Goal: Check status: Check status

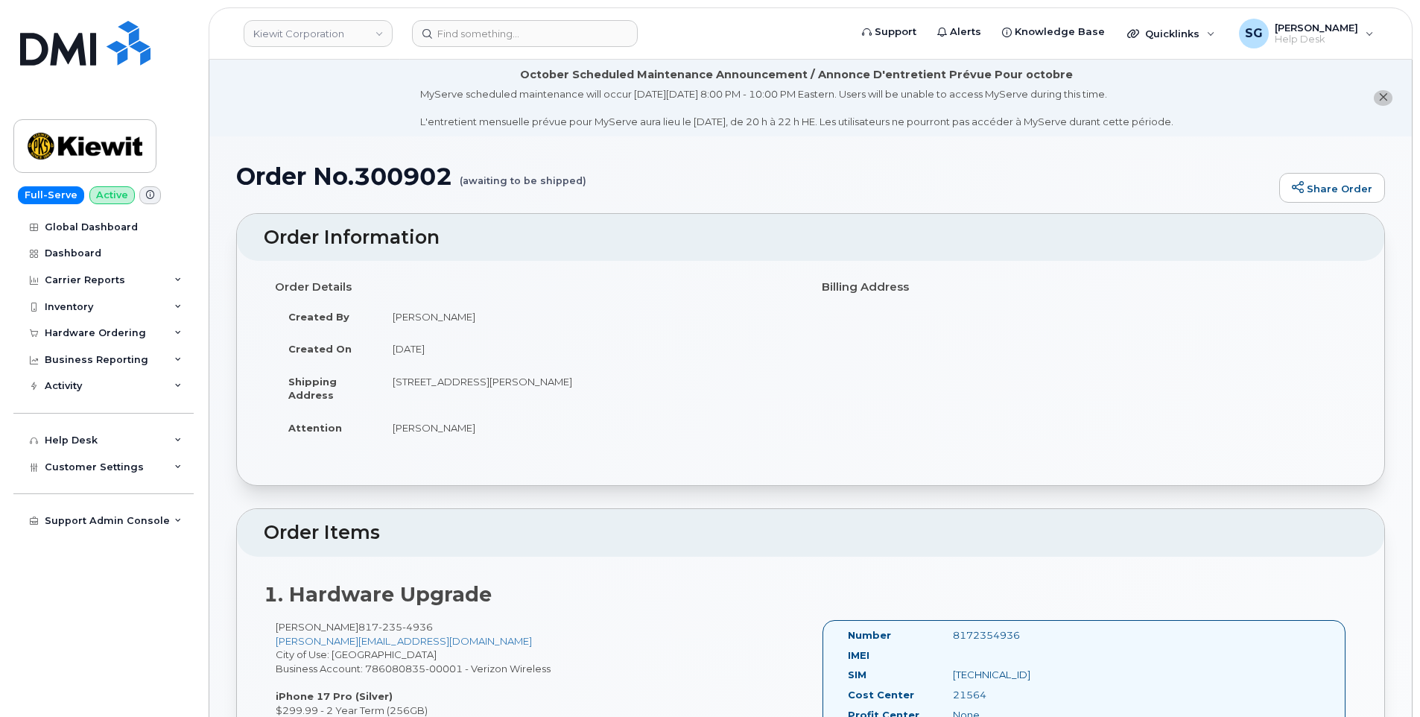
scroll to position [373, 0]
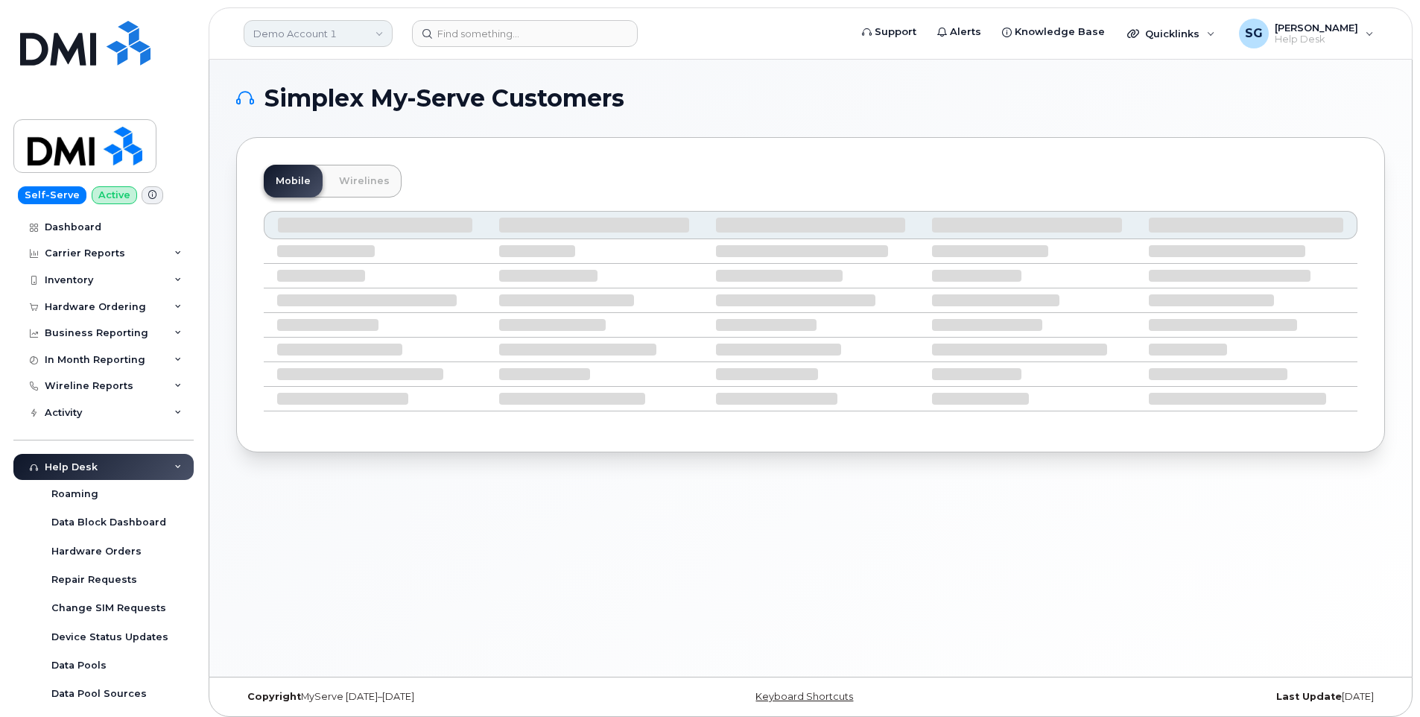
click at [296, 28] on link "Demo Account 1" at bounding box center [318, 33] width 149 height 27
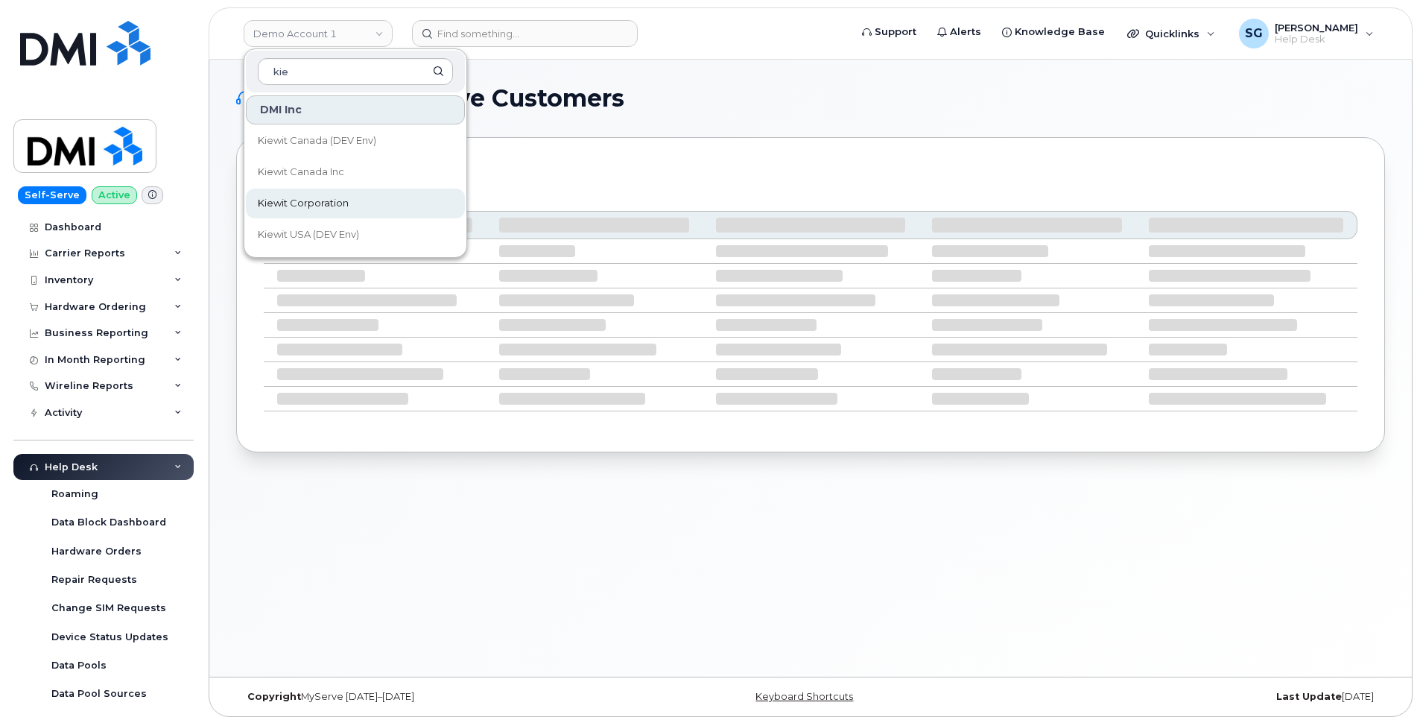
type input "kie"
click at [306, 200] on span "Kiewit Corporation" at bounding box center [303, 203] width 91 height 15
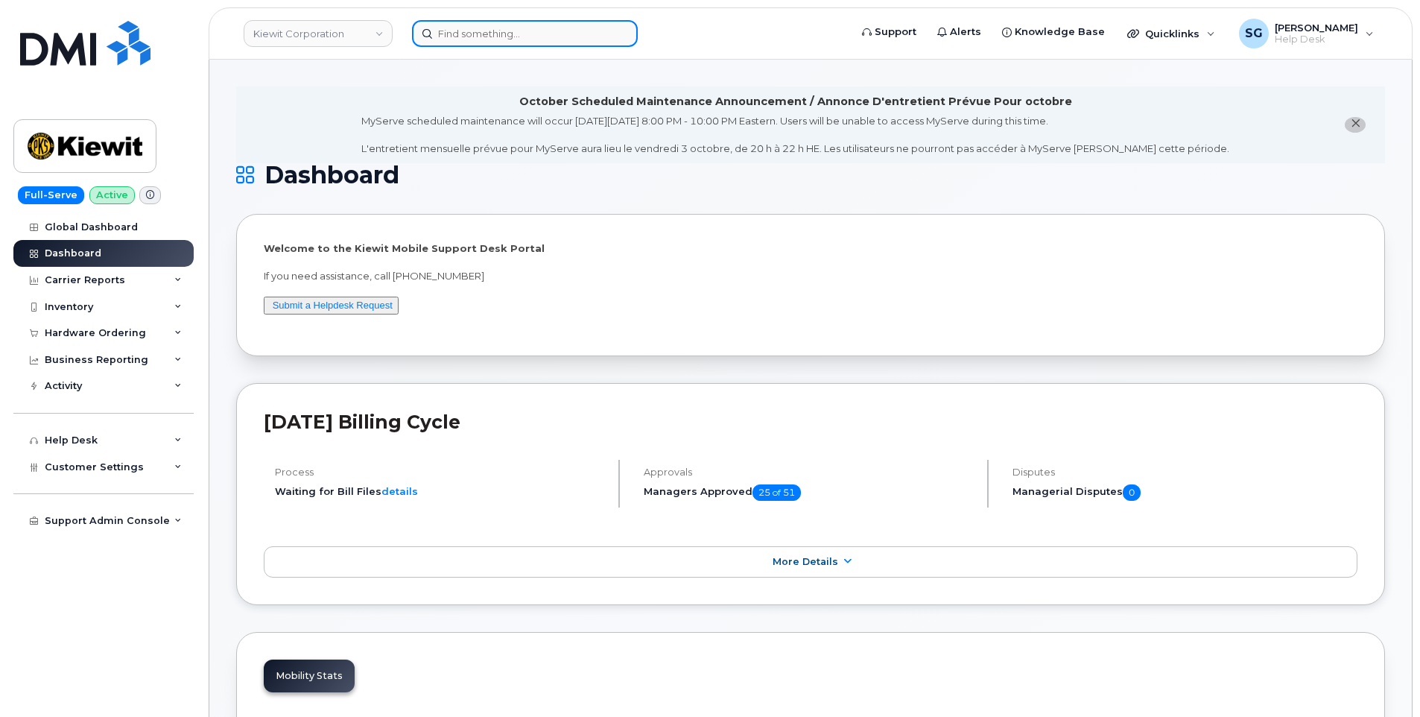
click at [595, 39] on input at bounding box center [525, 33] width 226 height 27
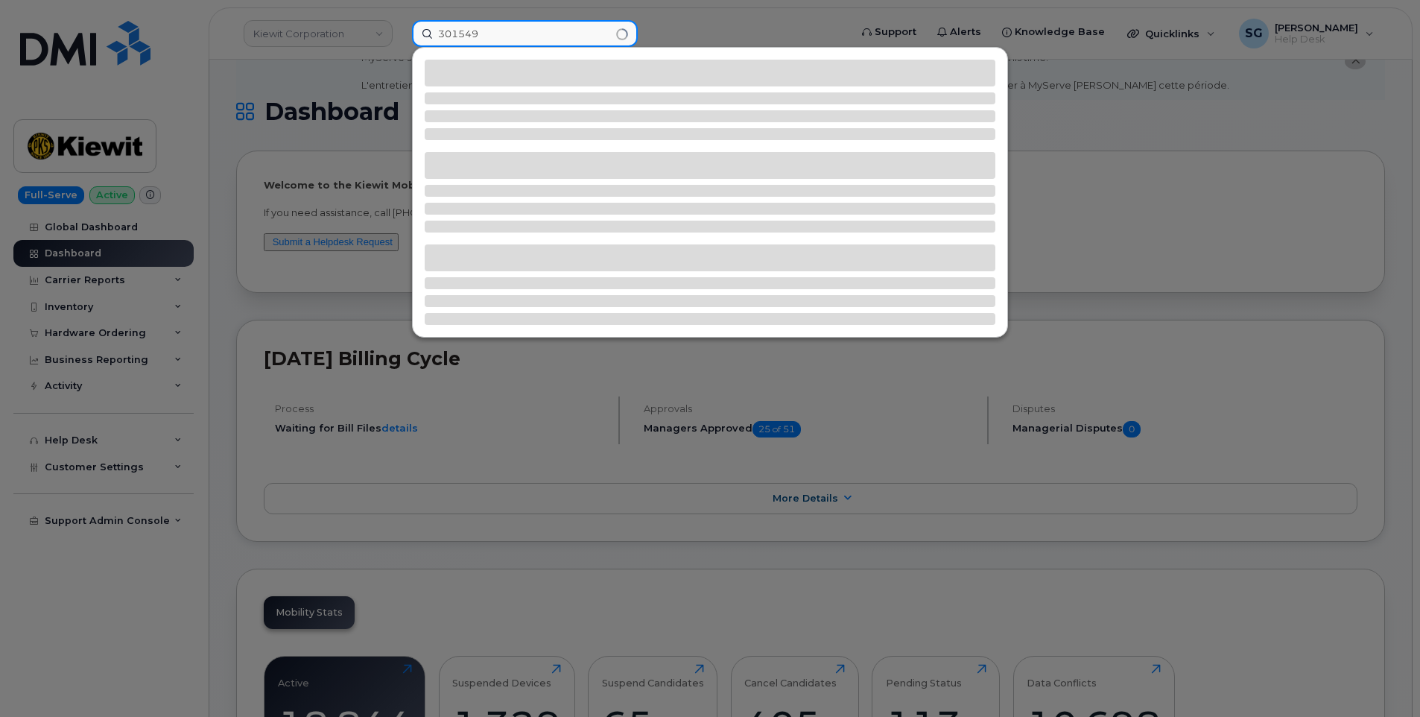
scroll to position [149, 0]
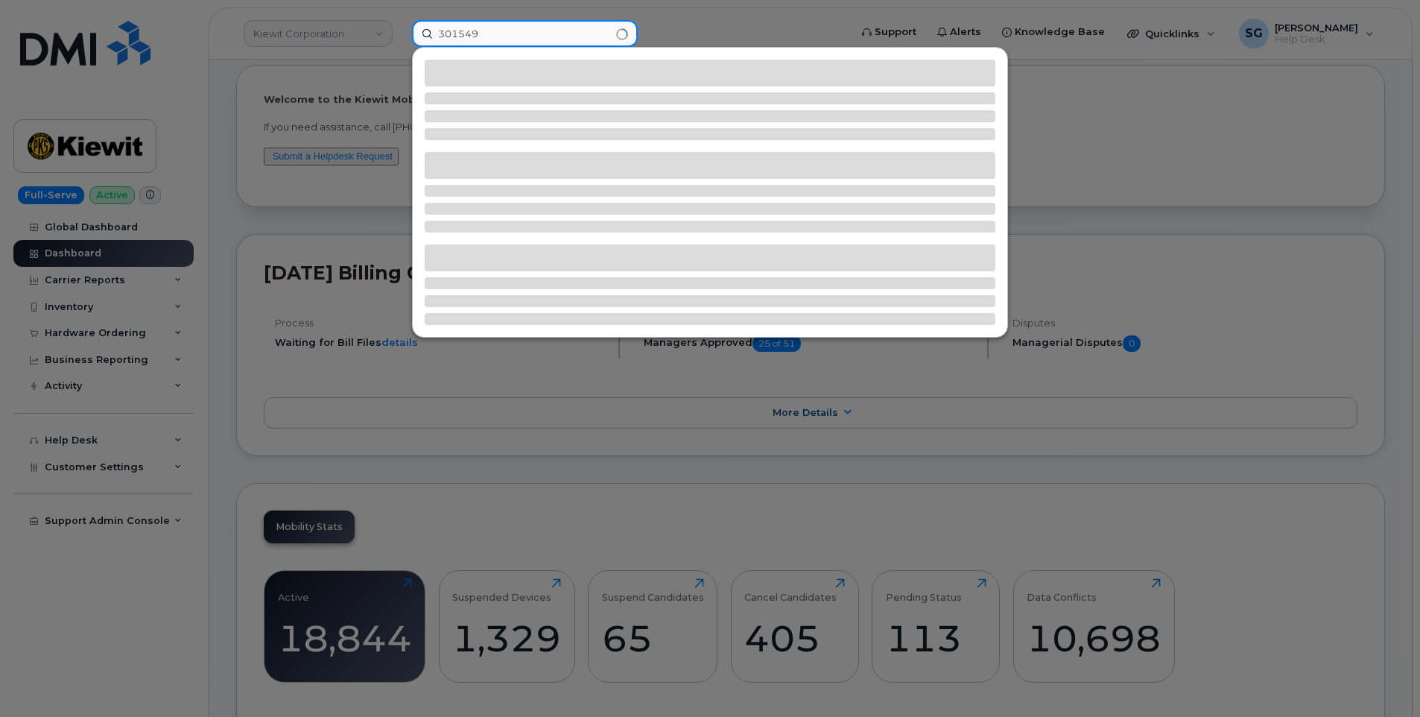
type input "301549"
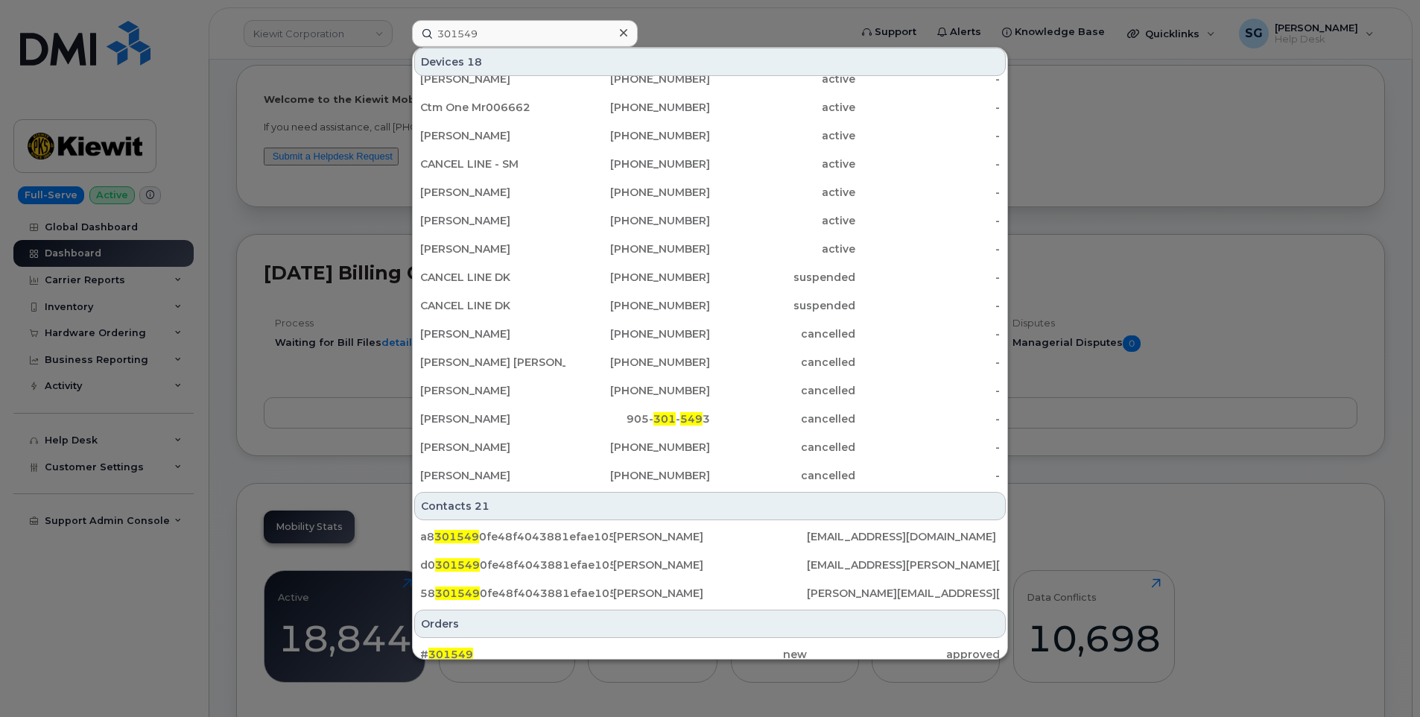
scroll to position [232, 0]
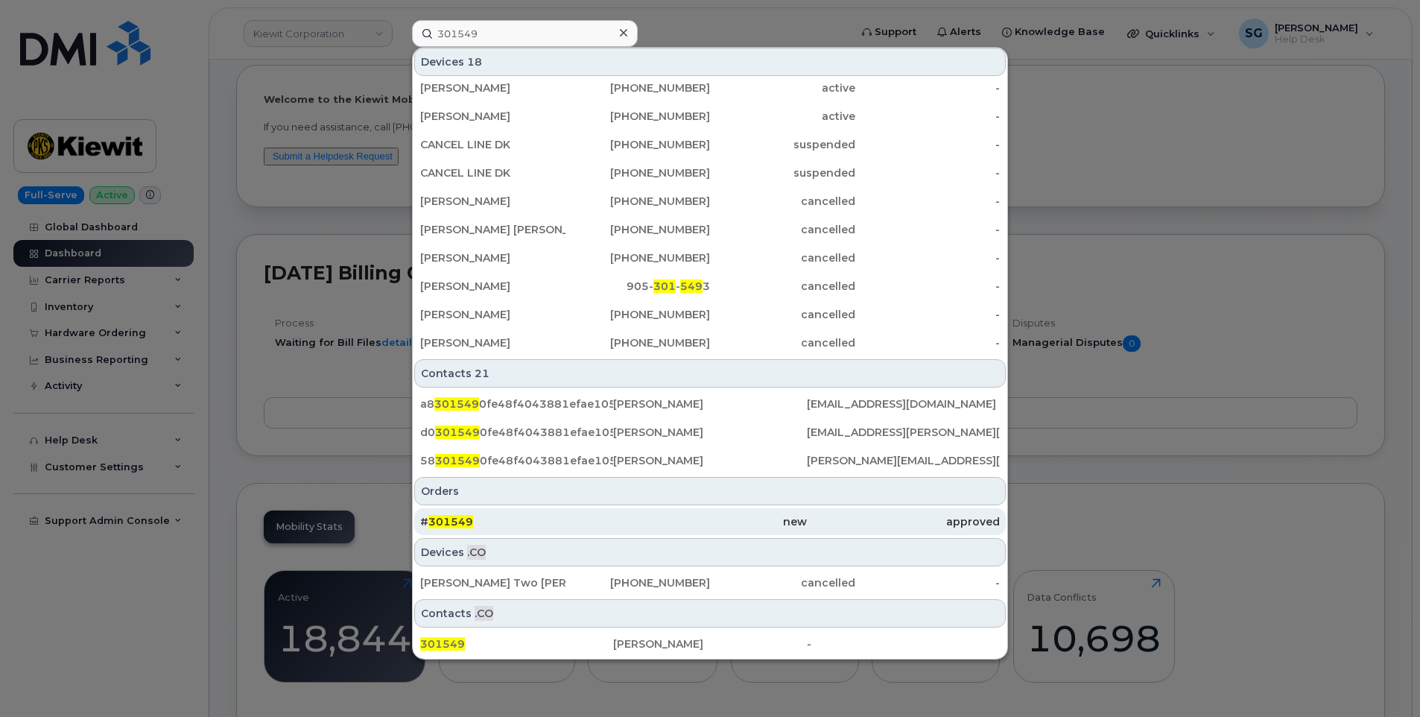
click at [685, 510] on div "new" at bounding box center [709, 521] width 193 height 27
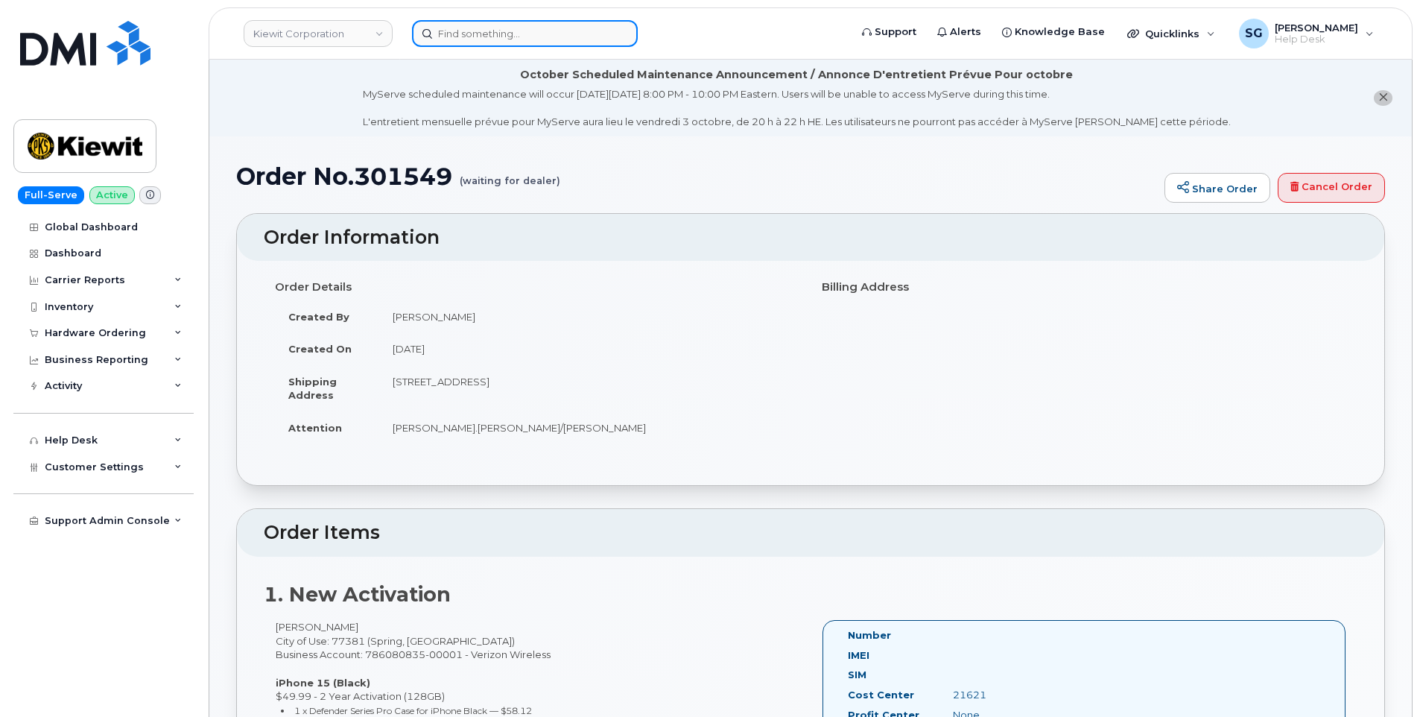
click at [457, 39] on input at bounding box center [525, 33] width 226 height 27
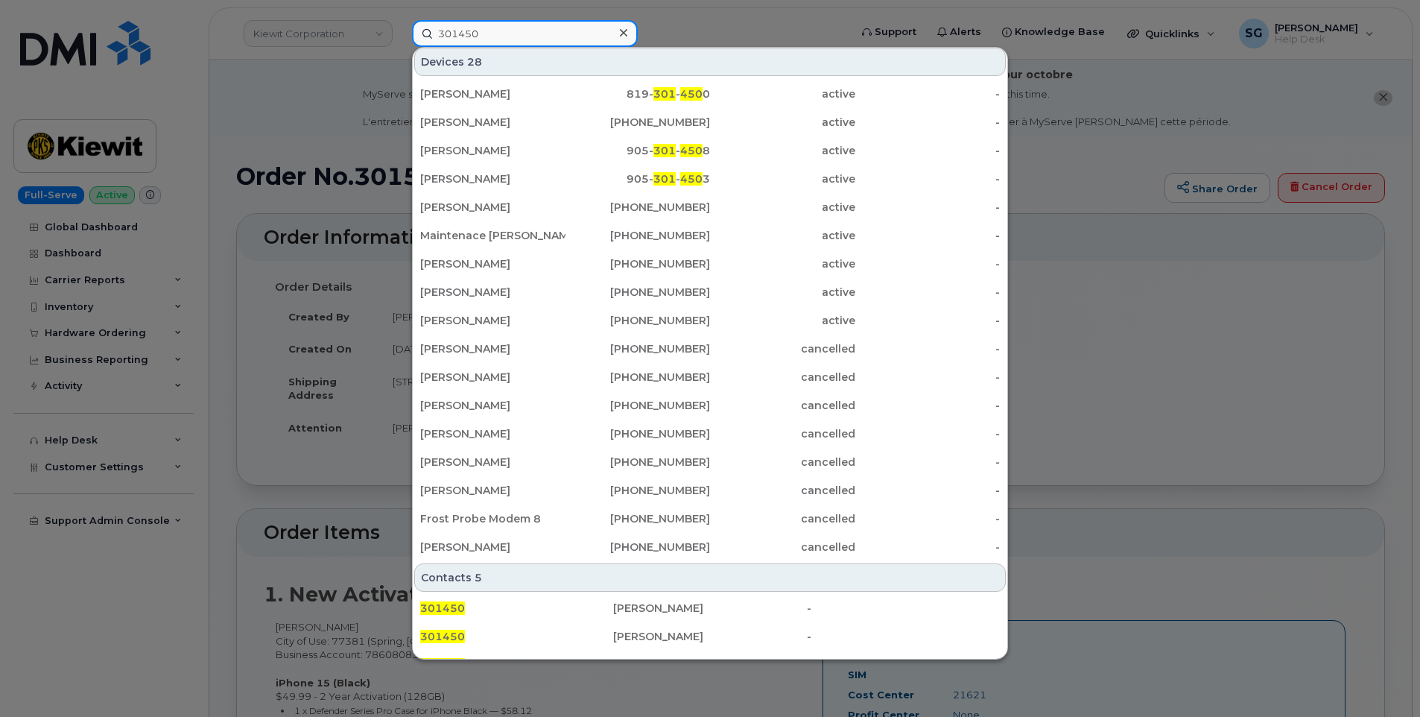
scroll to position [346, 0]
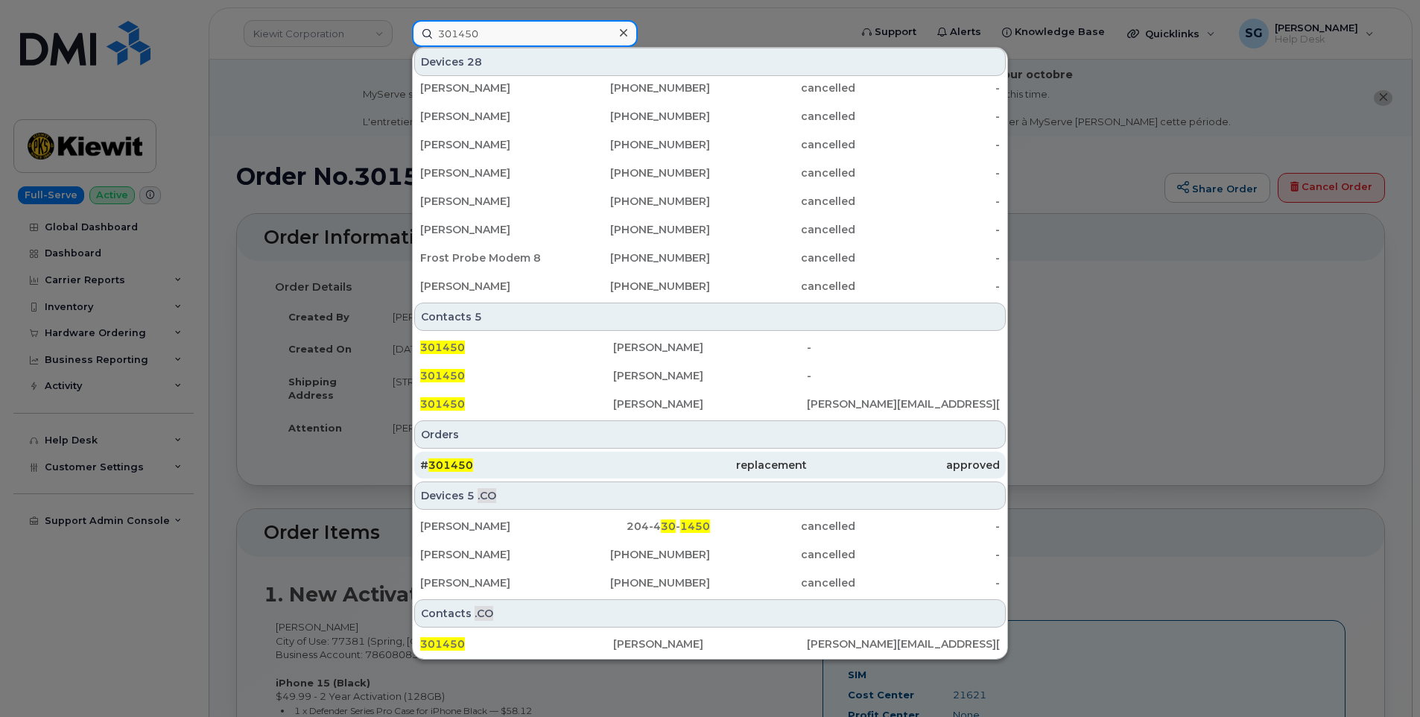
type input "301450"
click at [621, 454] on div "replacement" at bounding box center [709, 465] width 193 height 27
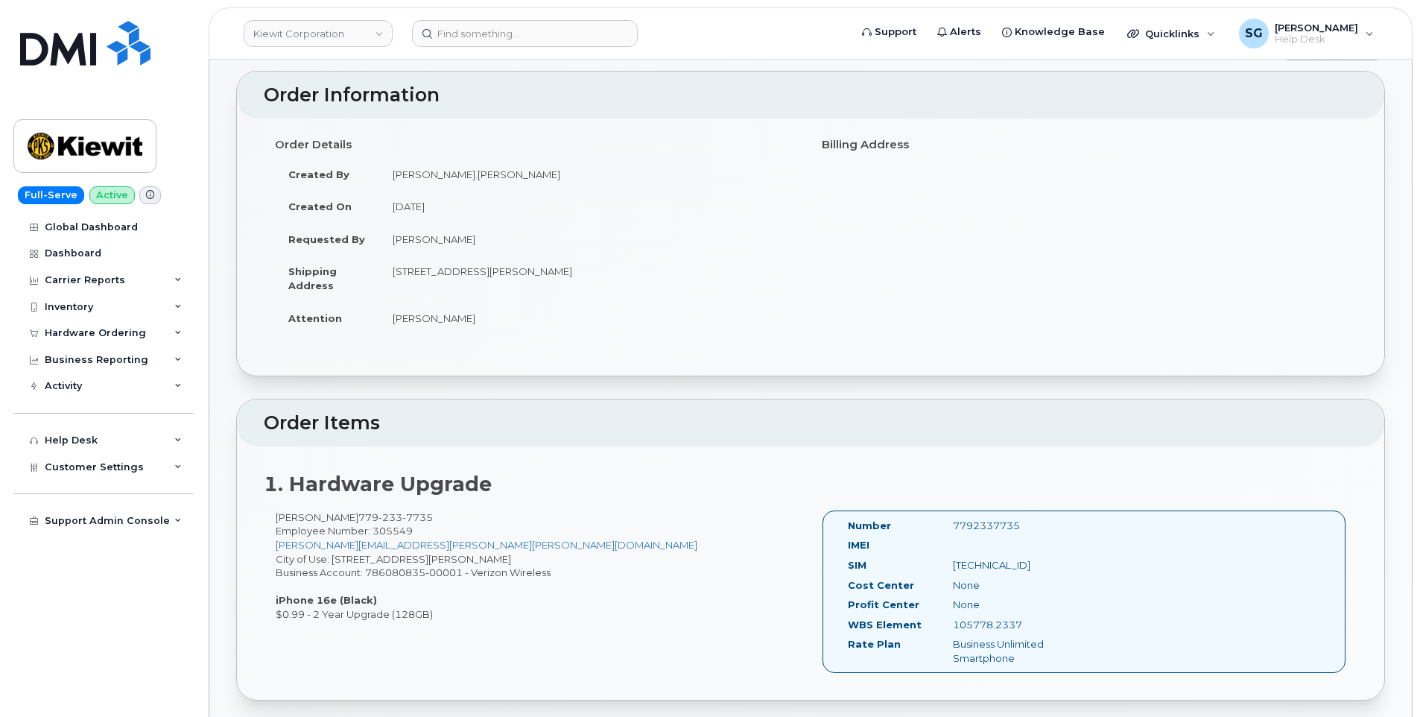
scroll to position [149, 0]
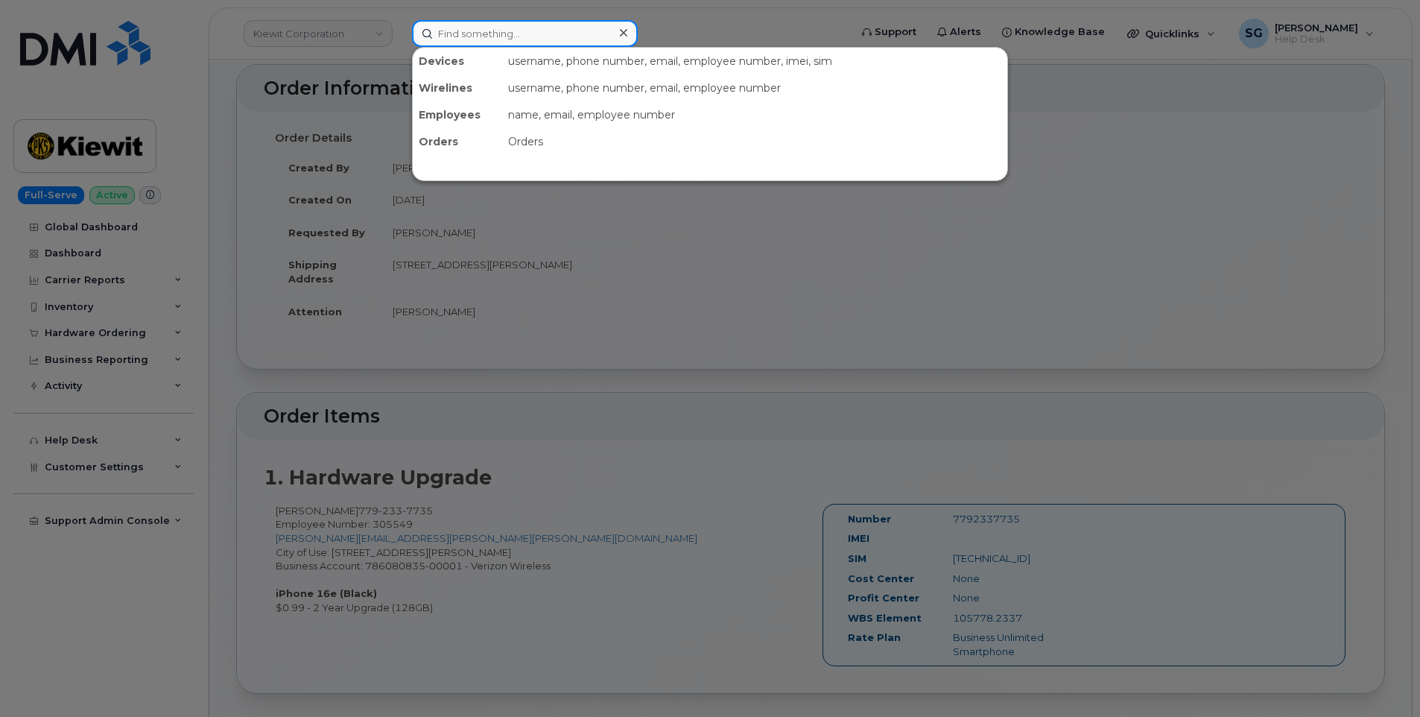
click at [539, 30] on input at bounding box center [525, 33] width 226 height 27
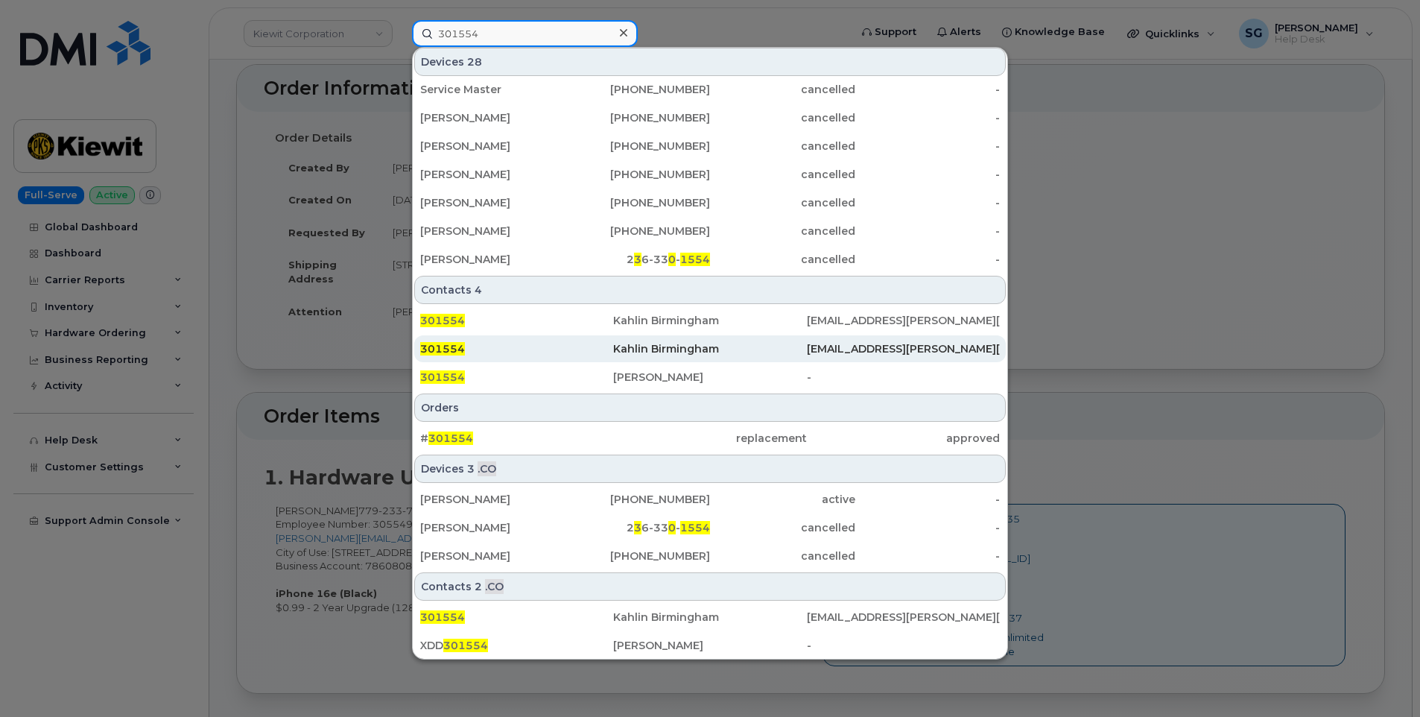
scroll to position [374, 0]
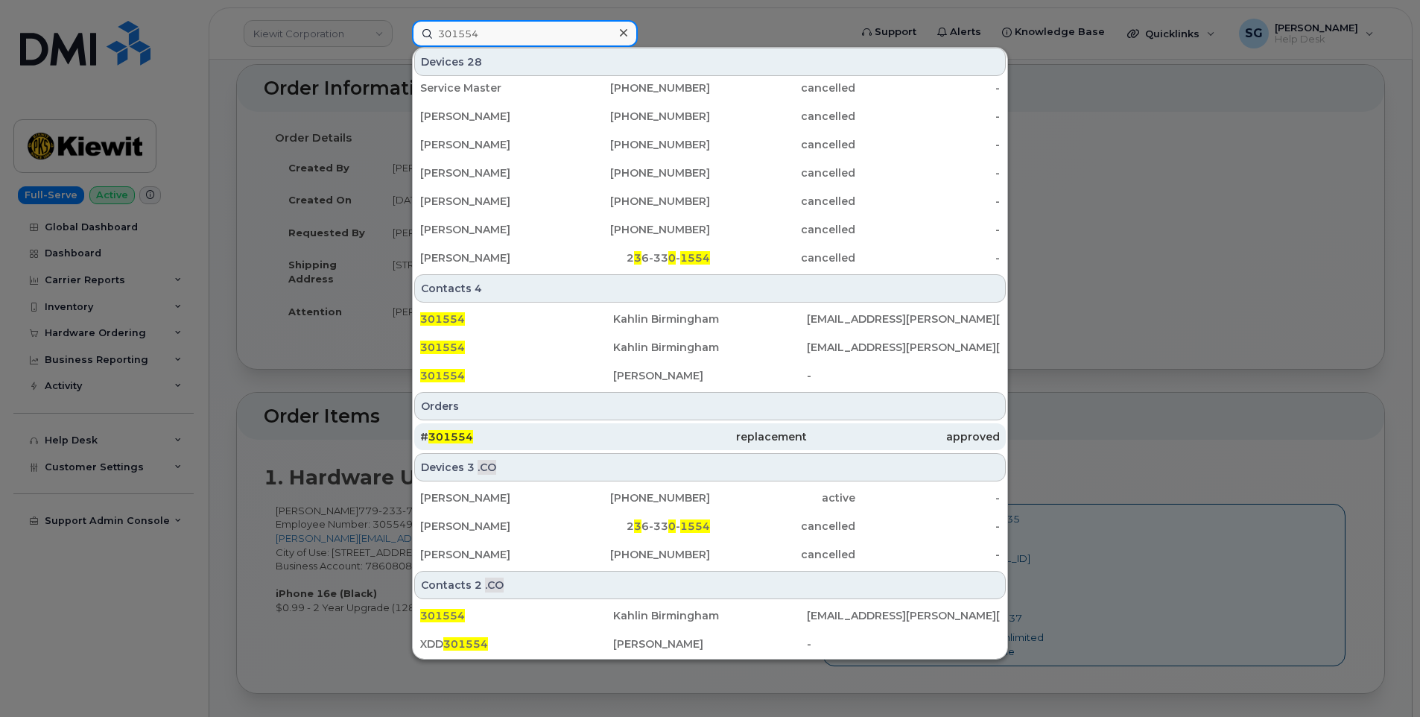
type input "301554"
click at [631, 440] on div "replacement" at bounding box center [709, 436] width 193 height 15
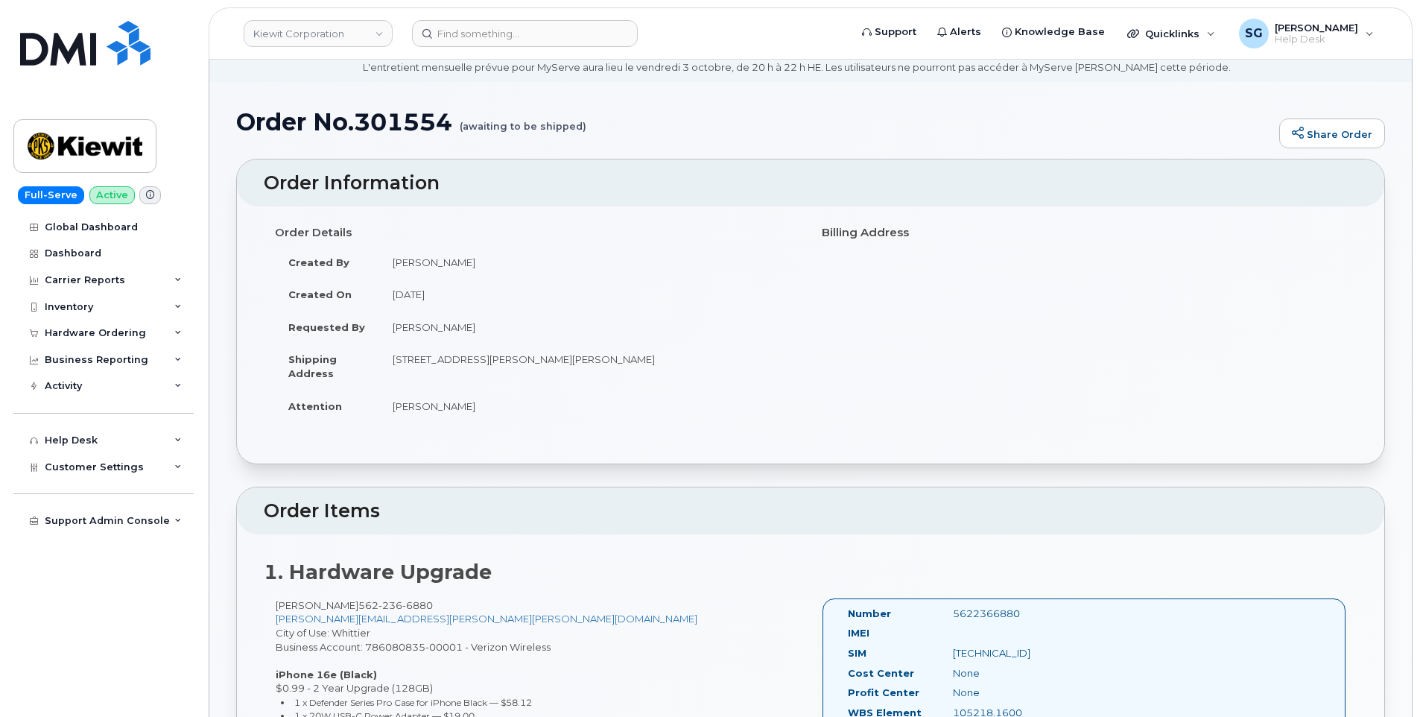
scroll to position [298, 0]
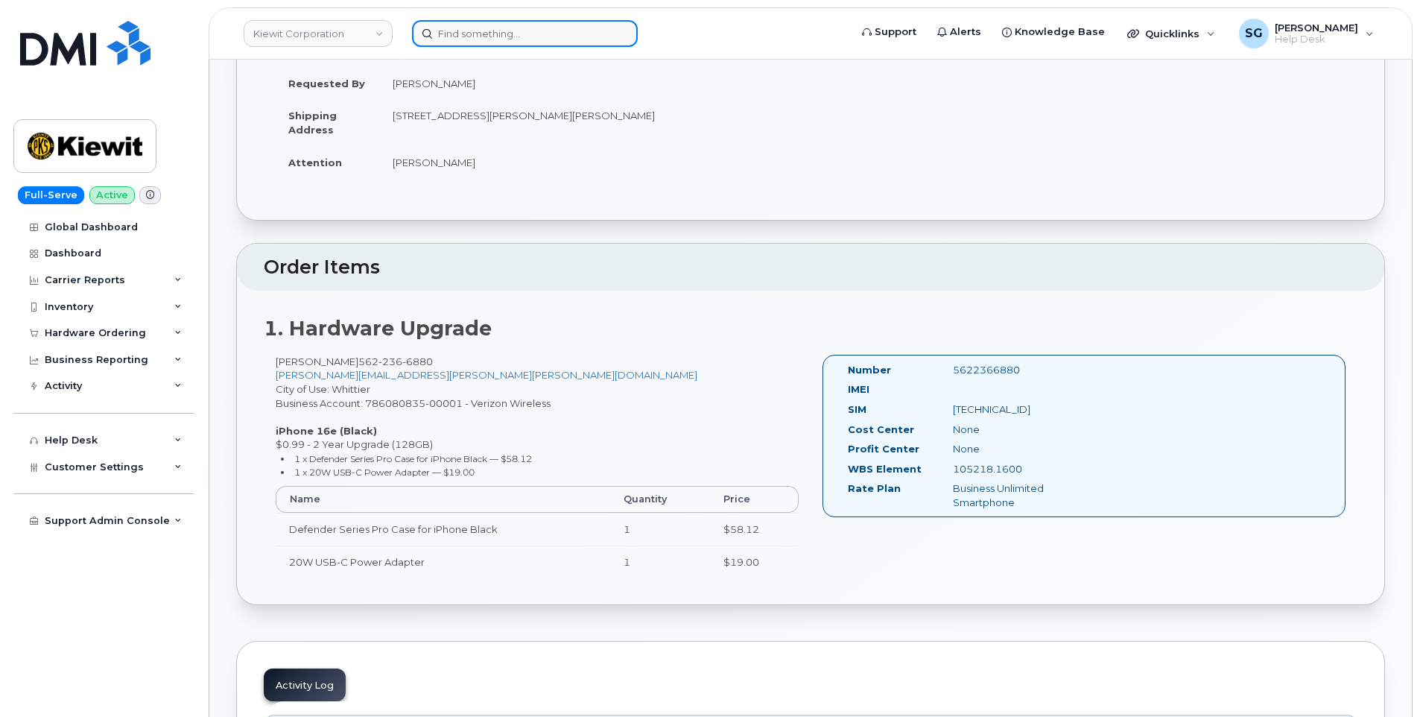
click at [505, 41] on input at bounding box center [525, 33] width 226 height 27
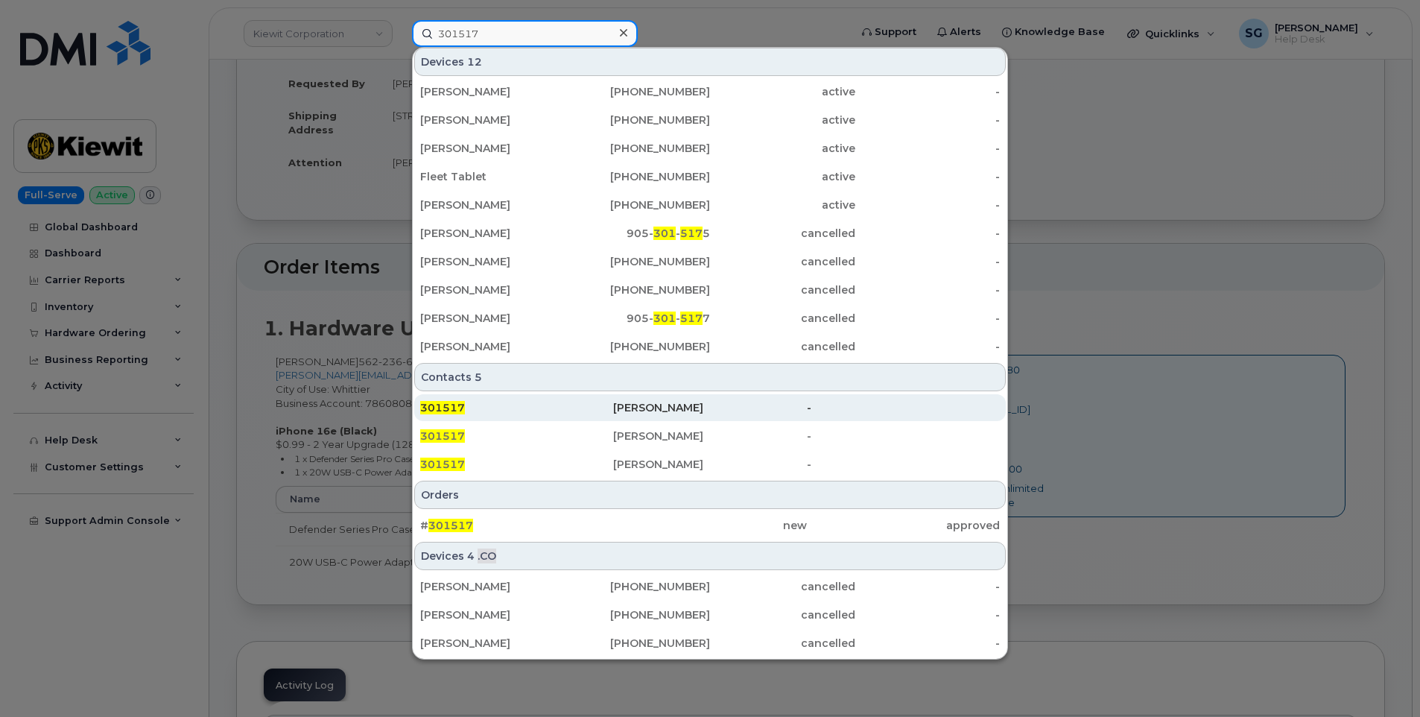
scroll to position [119, 0]
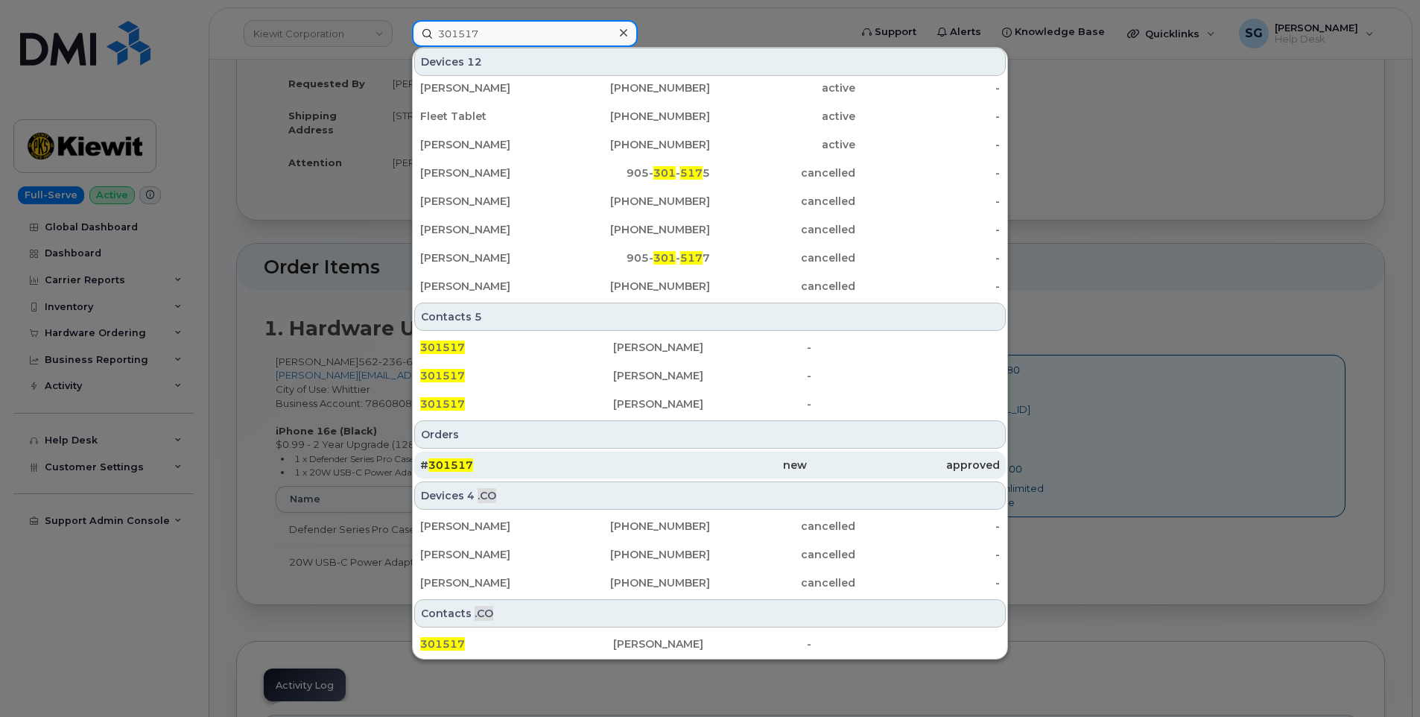
type input "301517"
click at [546, 468] on div "# 301517" at bounding box center [516, 464] width 193 height 15
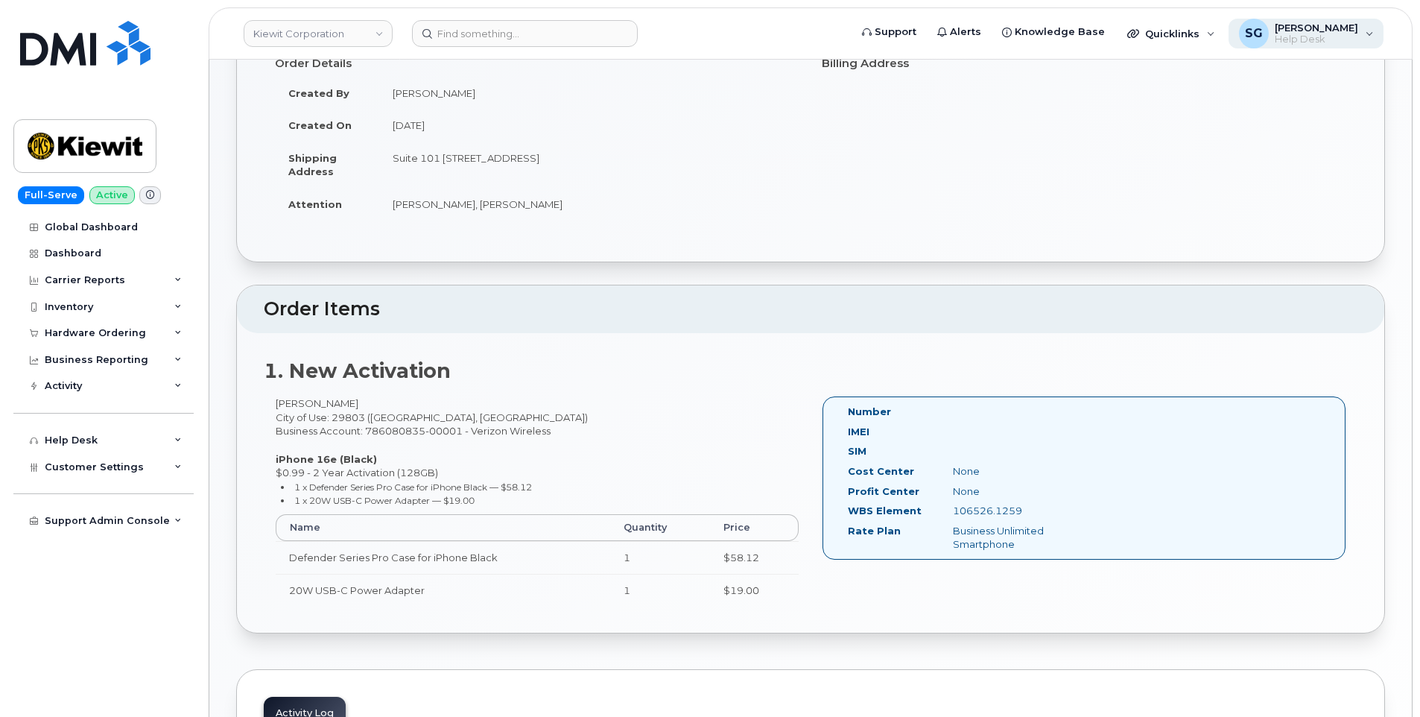
scroll to position [300, 0]
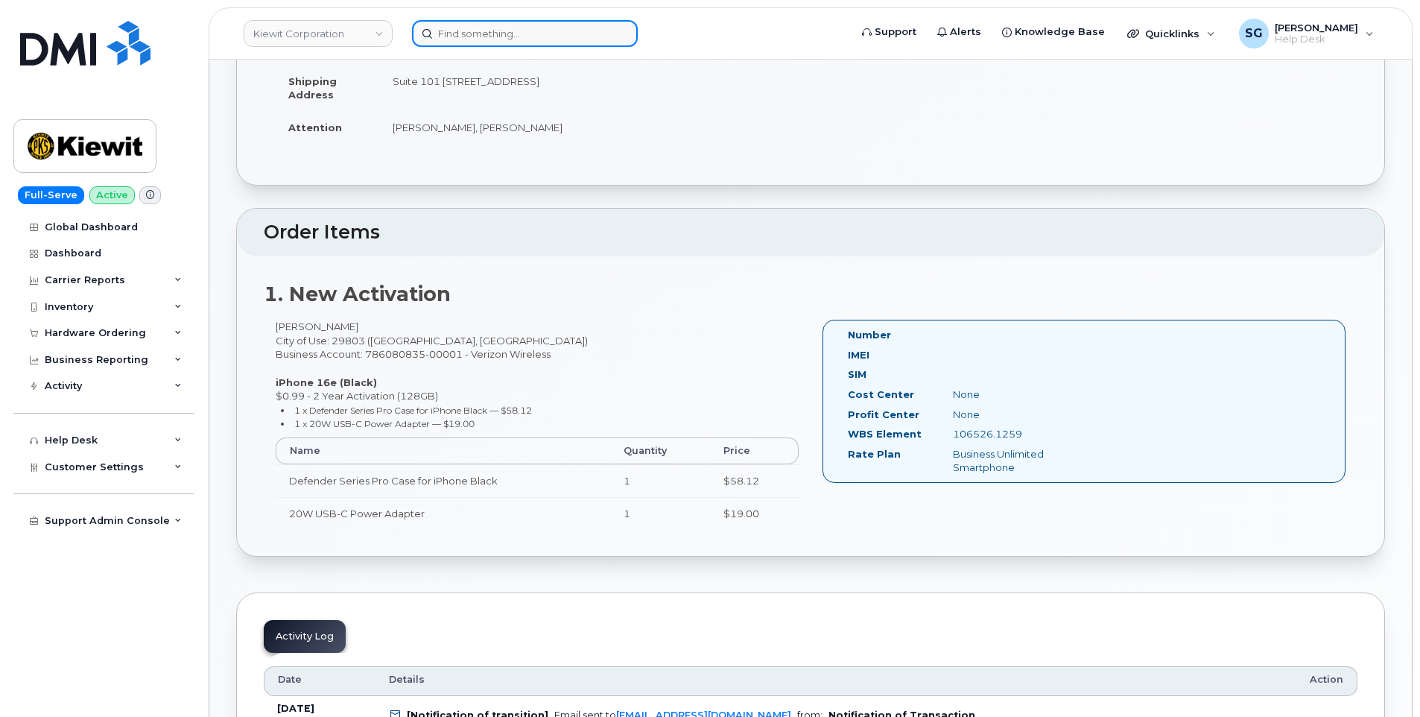
click at [604, 37] on input at bounding box center [525, 33] width 226 height 27
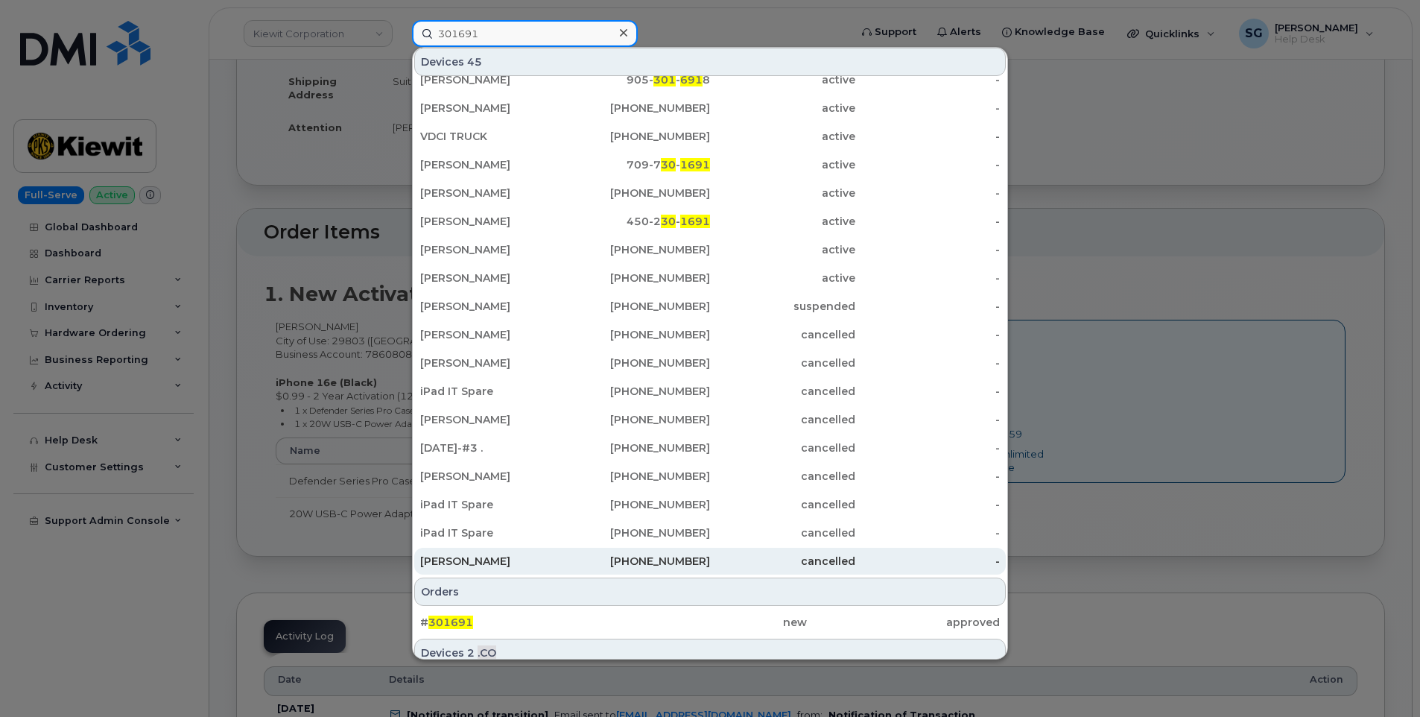
scroll to position [139, 0]
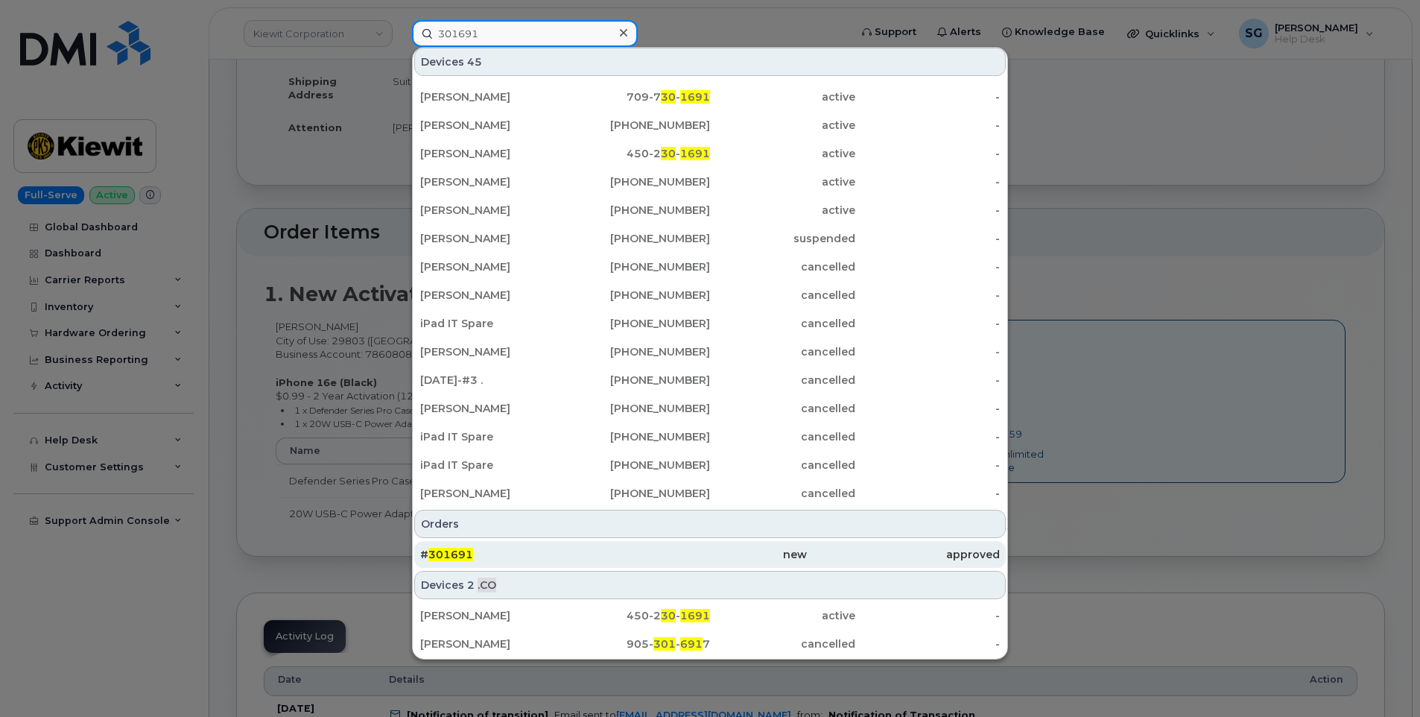
type input "301691"
click at [648, 546] on div "new" at bounding box center [709, 554] width 193 height 27
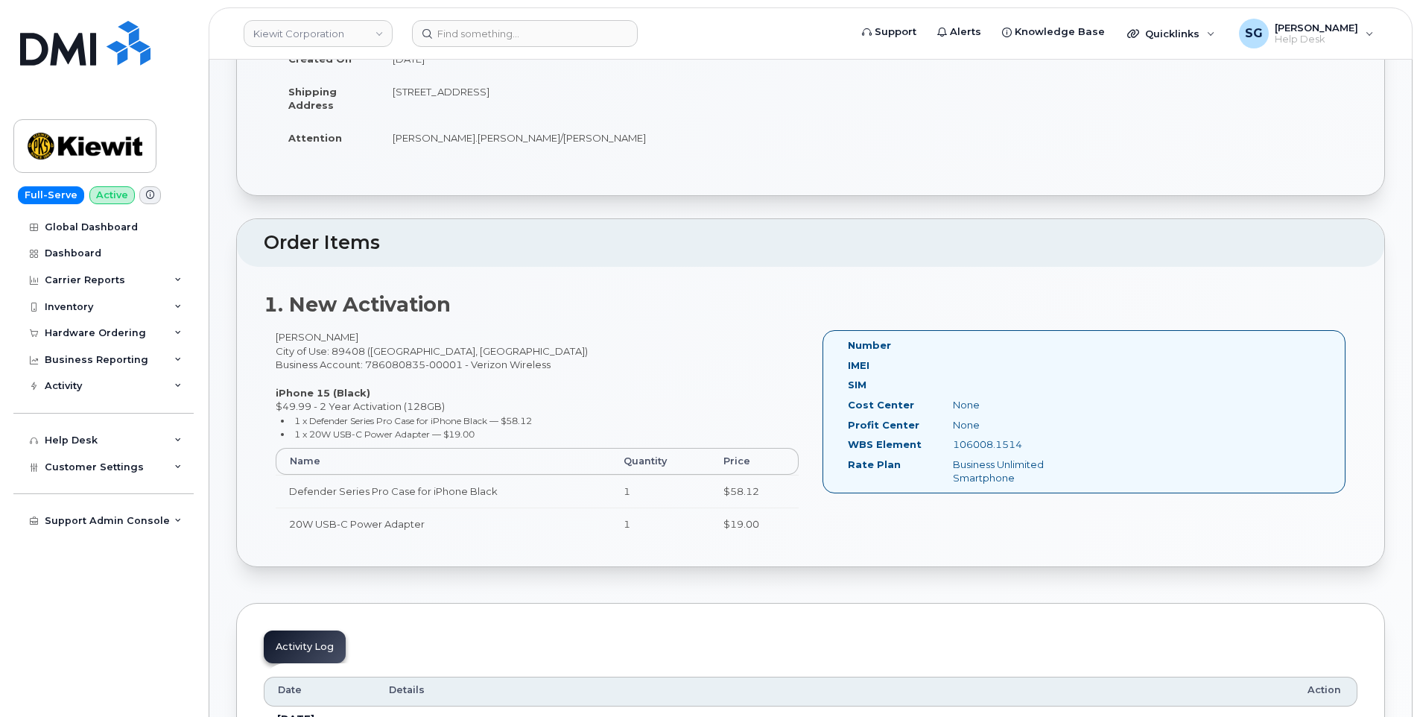
scroll to position [298, 0]
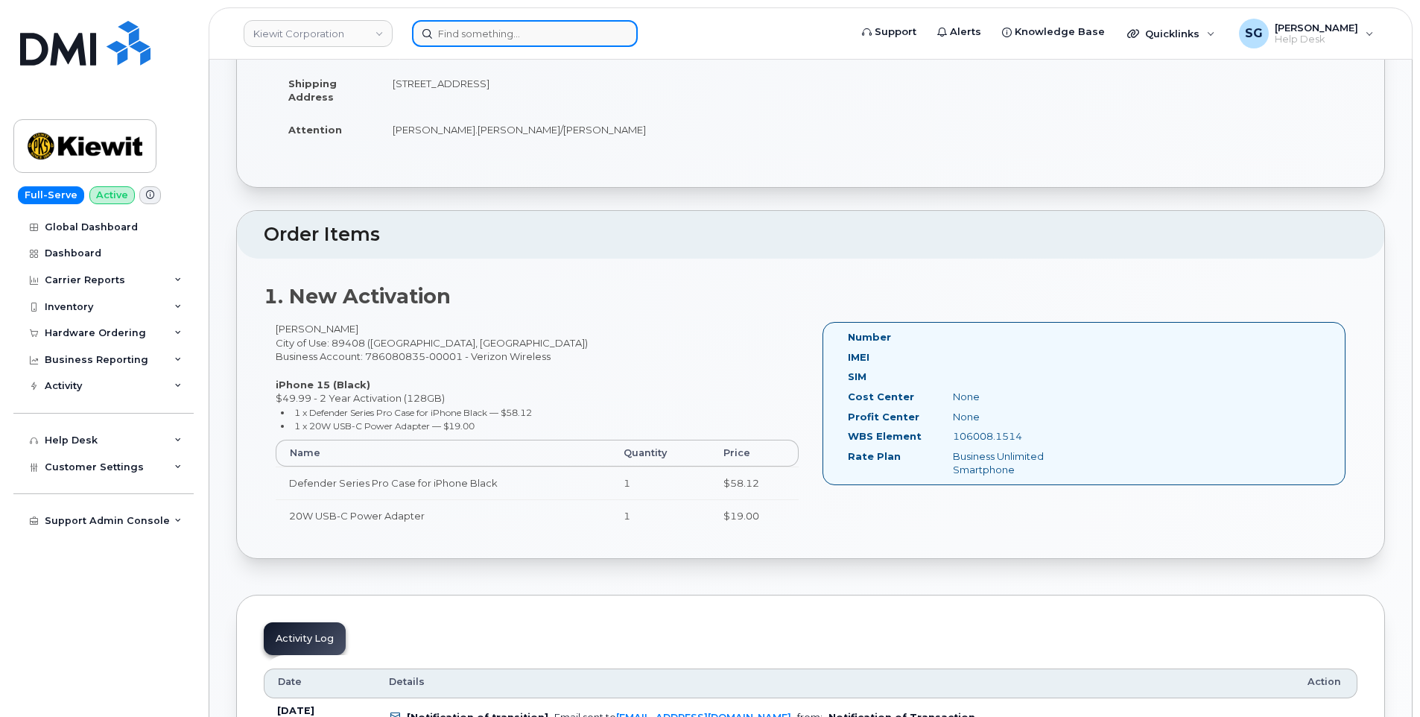
click at [606, 27] on input at bounding box center [525, 33] width 226 height 27
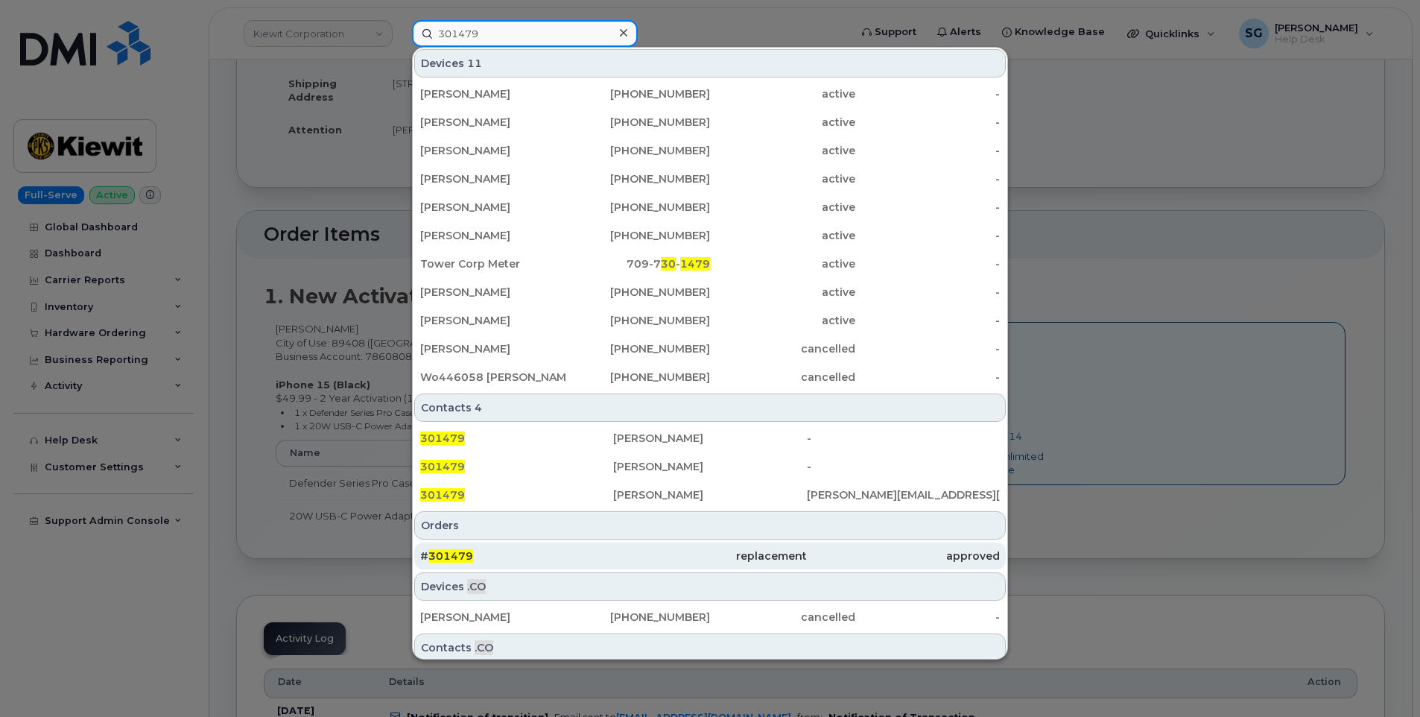
type input "301479"
drag, startPoint x: 654, startPoint y: 542, endPoint x: 662, endPoint y: 543, distance: 7.5
click at [654, 543] on div "replacement" at bounding box center [709, 555] width 193 height 27
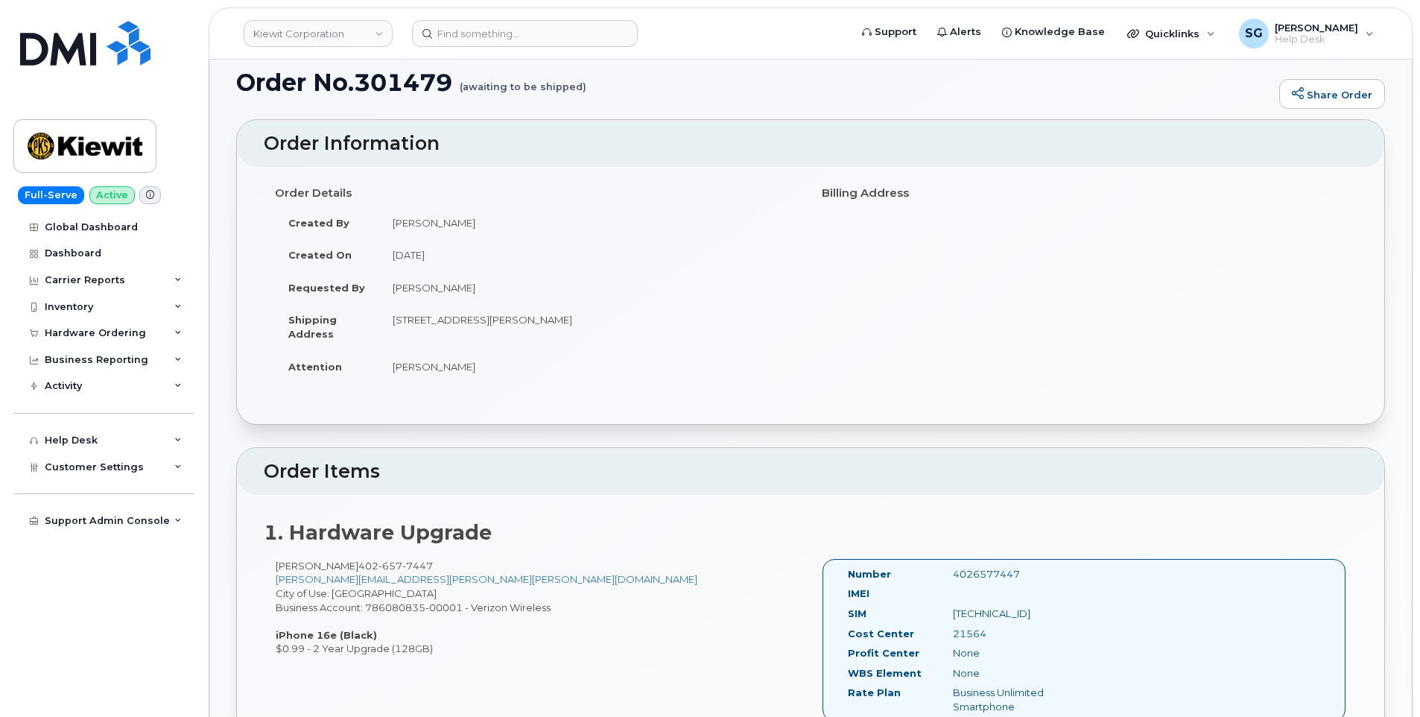
scroll to position [298, 0]
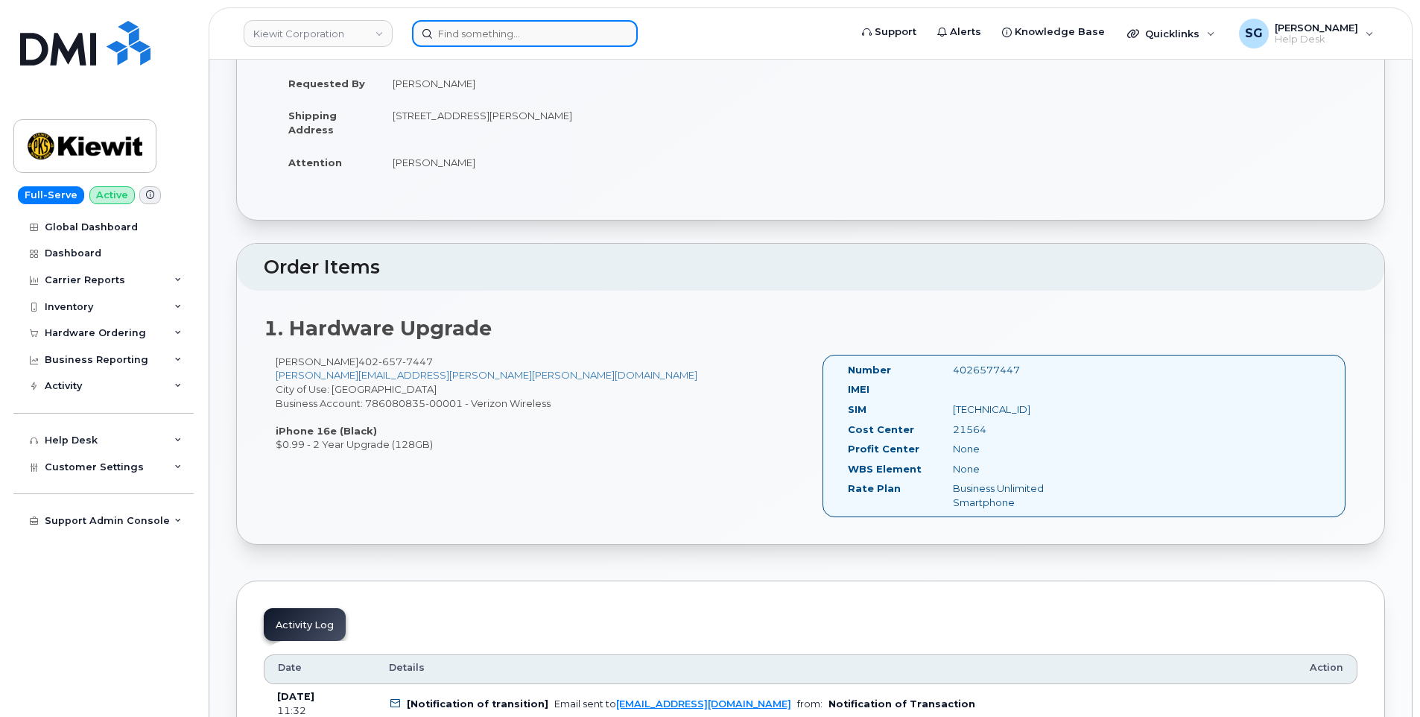
click at [576, 26] on input at bounding box center [525, 33] width 226 height 27
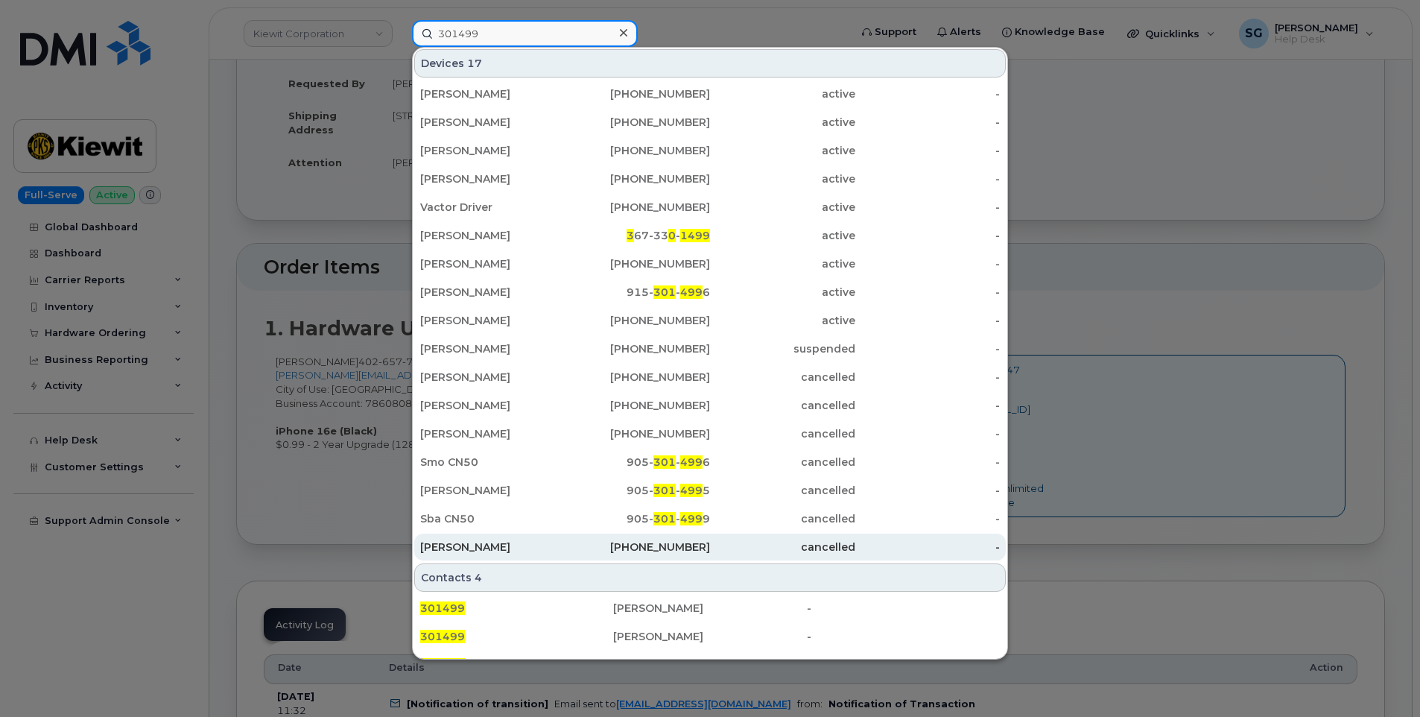
scroll to position [261, 0]
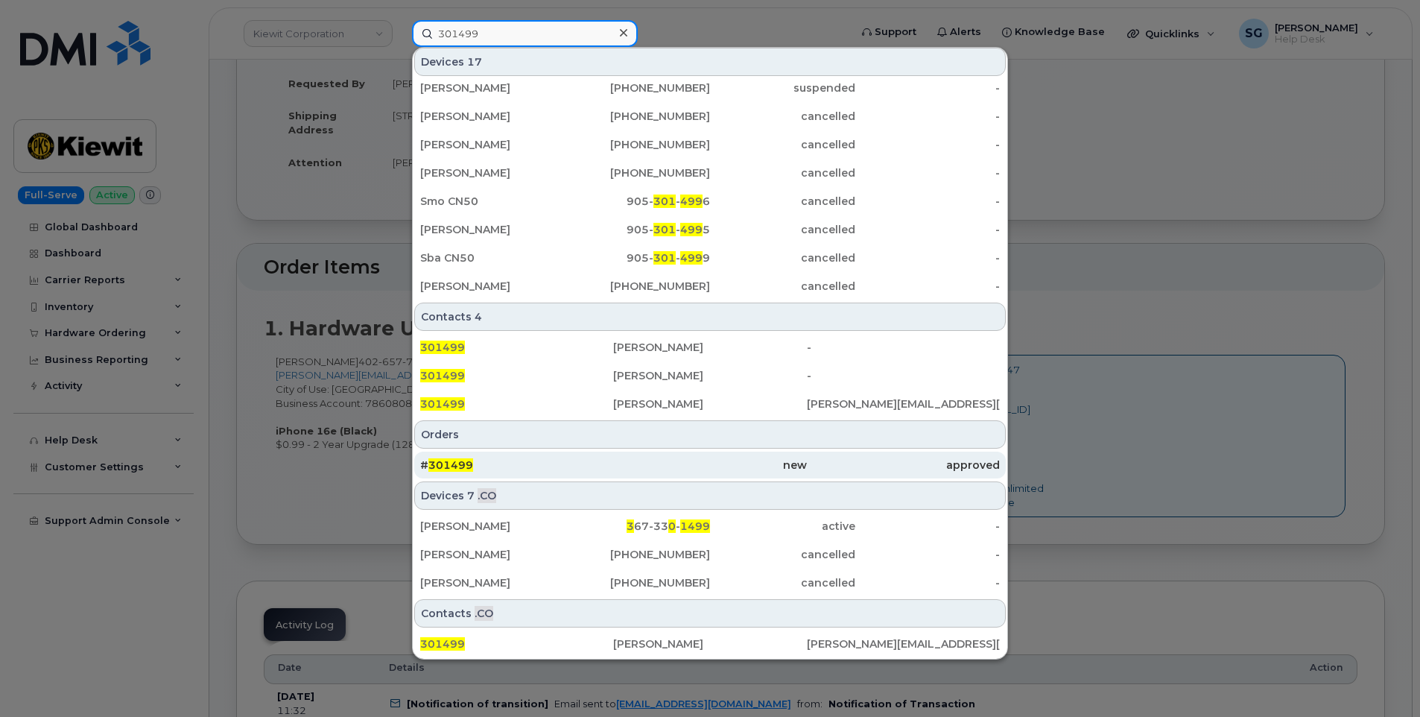
type input "301499"
click at [526, 463] on div "# 301499" at bounding box center [516, 464] width 193 height 15
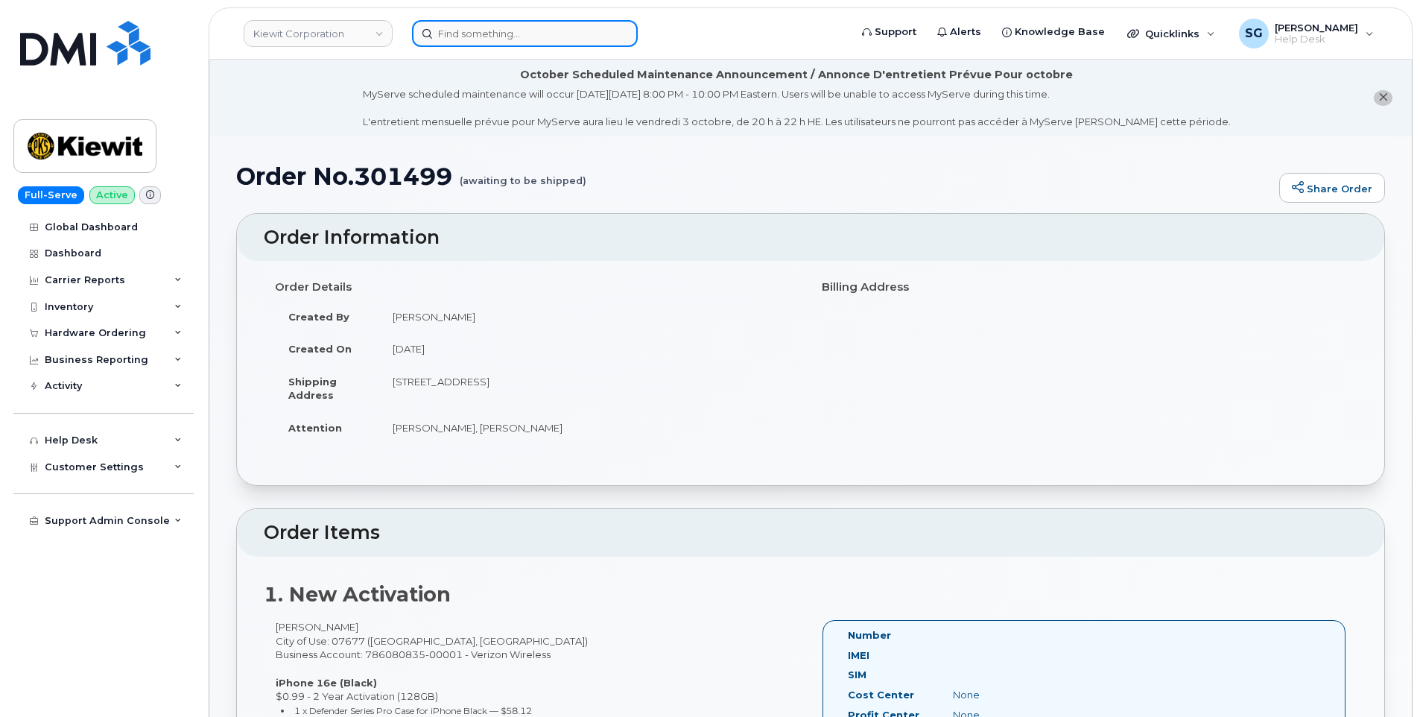
click at [568, 31] on input at bounding box center [525, 33] width 226 height 27
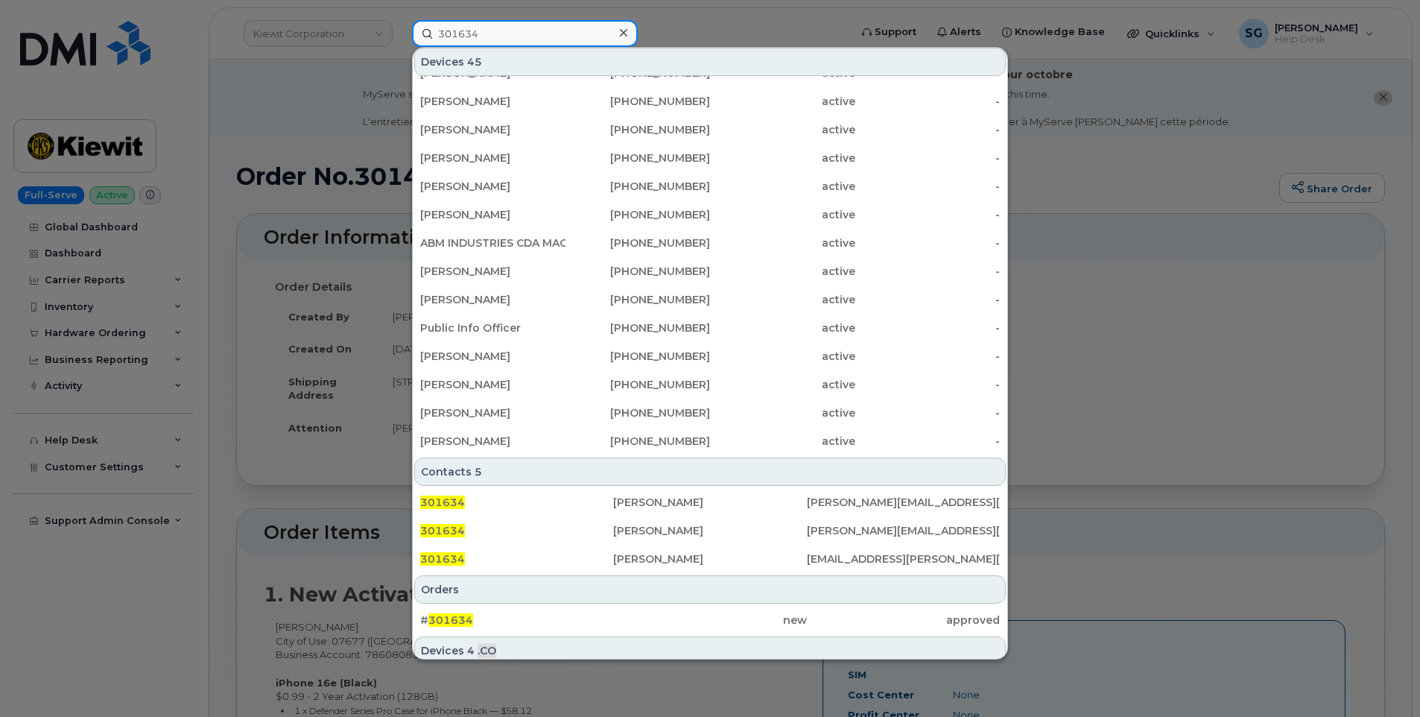
scroll to position [346, 0]
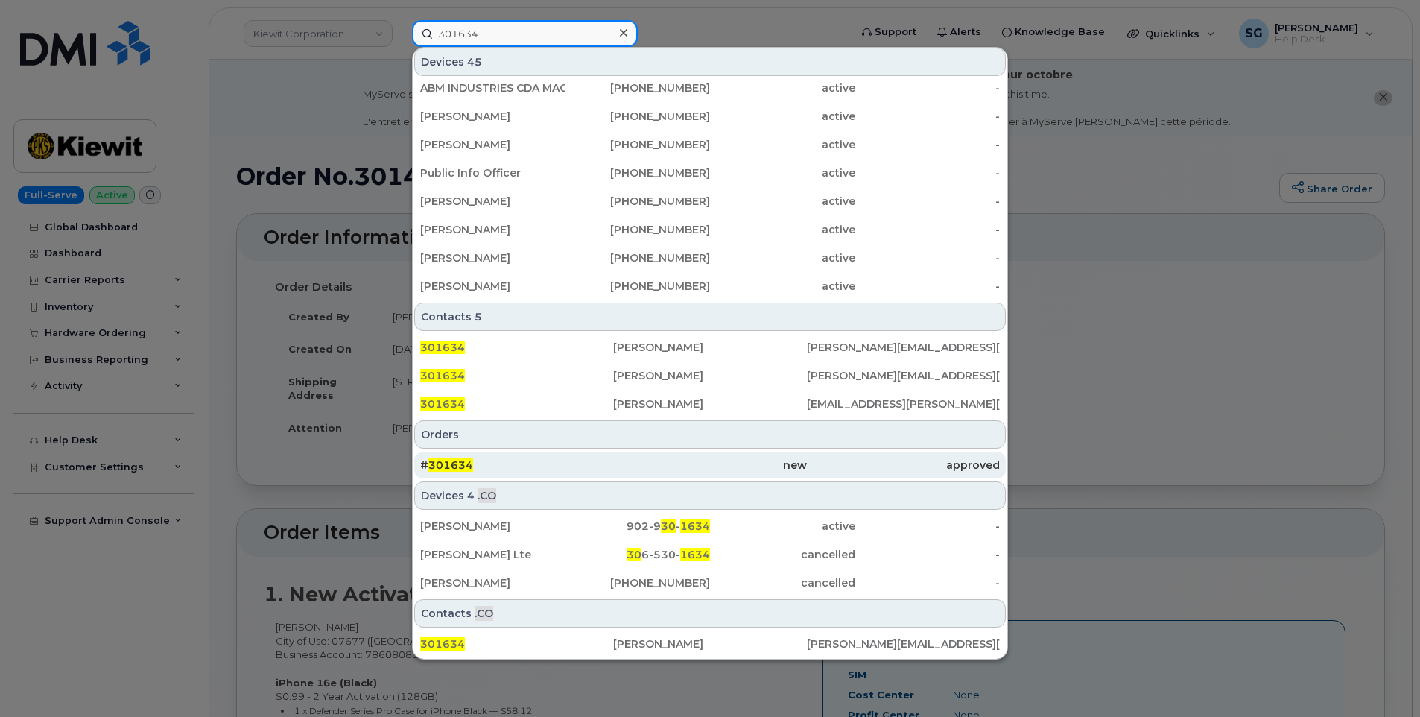
type input "301634"
drag, startPoint x: 572, startPoint y: 469, endPoint x: 737, endPoint y: 467, distance: 164.7
click at [572, 467] on div "# 301634" at bounding box center [516, 464] width 193 height 15
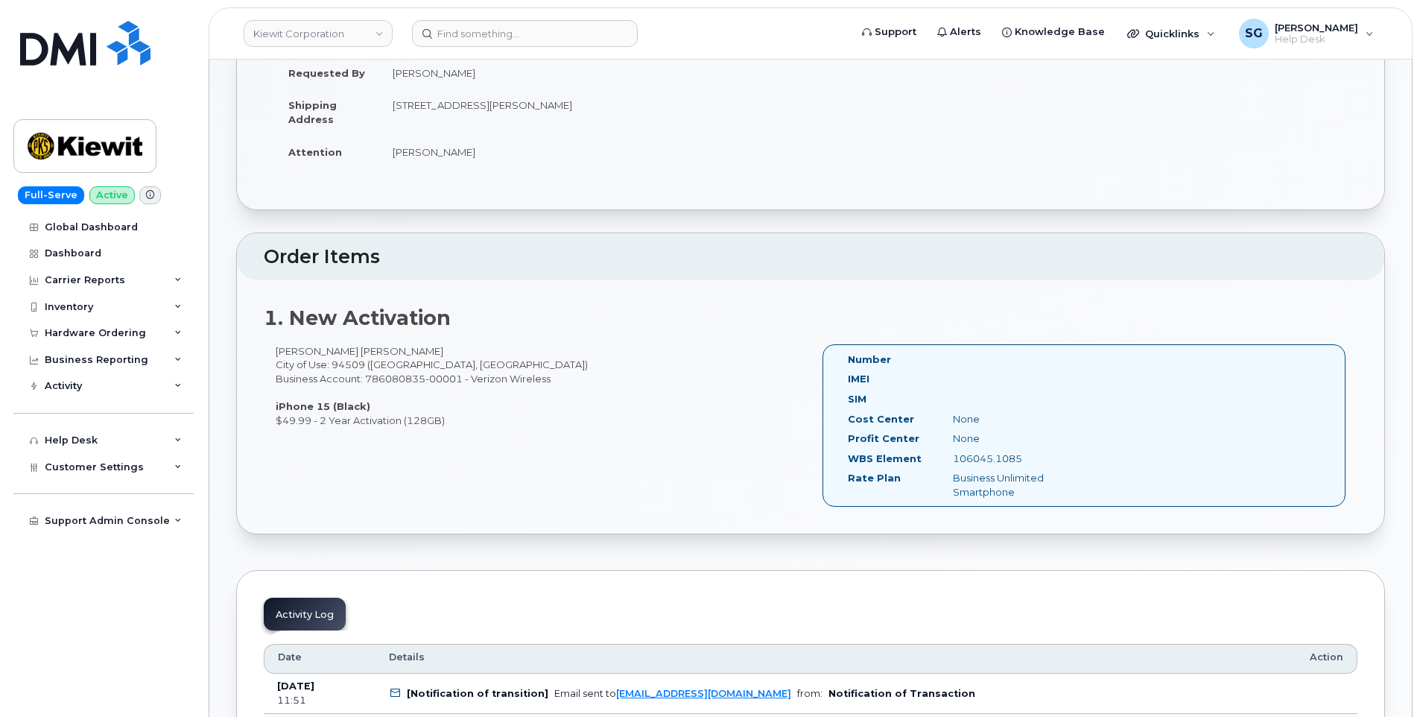
scroll to position [373, 0]
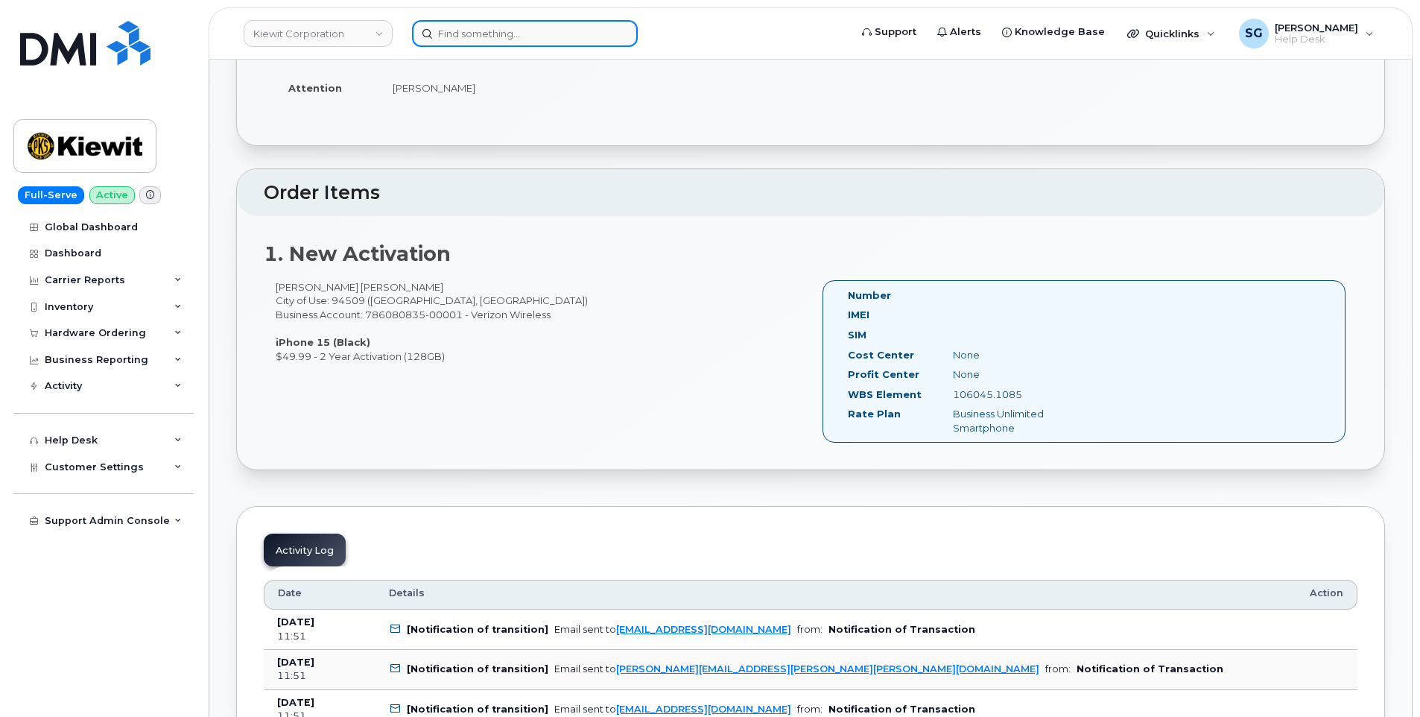
click at [463, 31] on input at bounding box center [525, 33] width 226 height 27
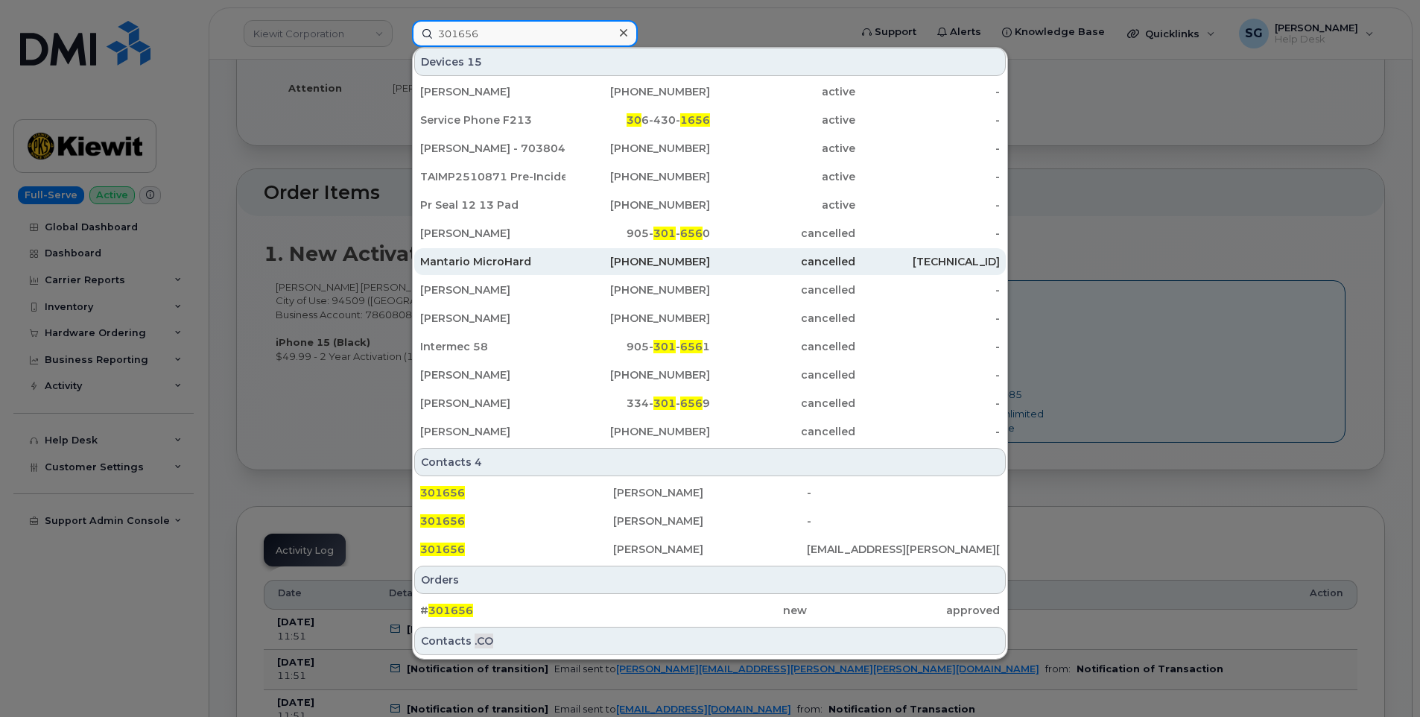
scroll to position [86, 0]
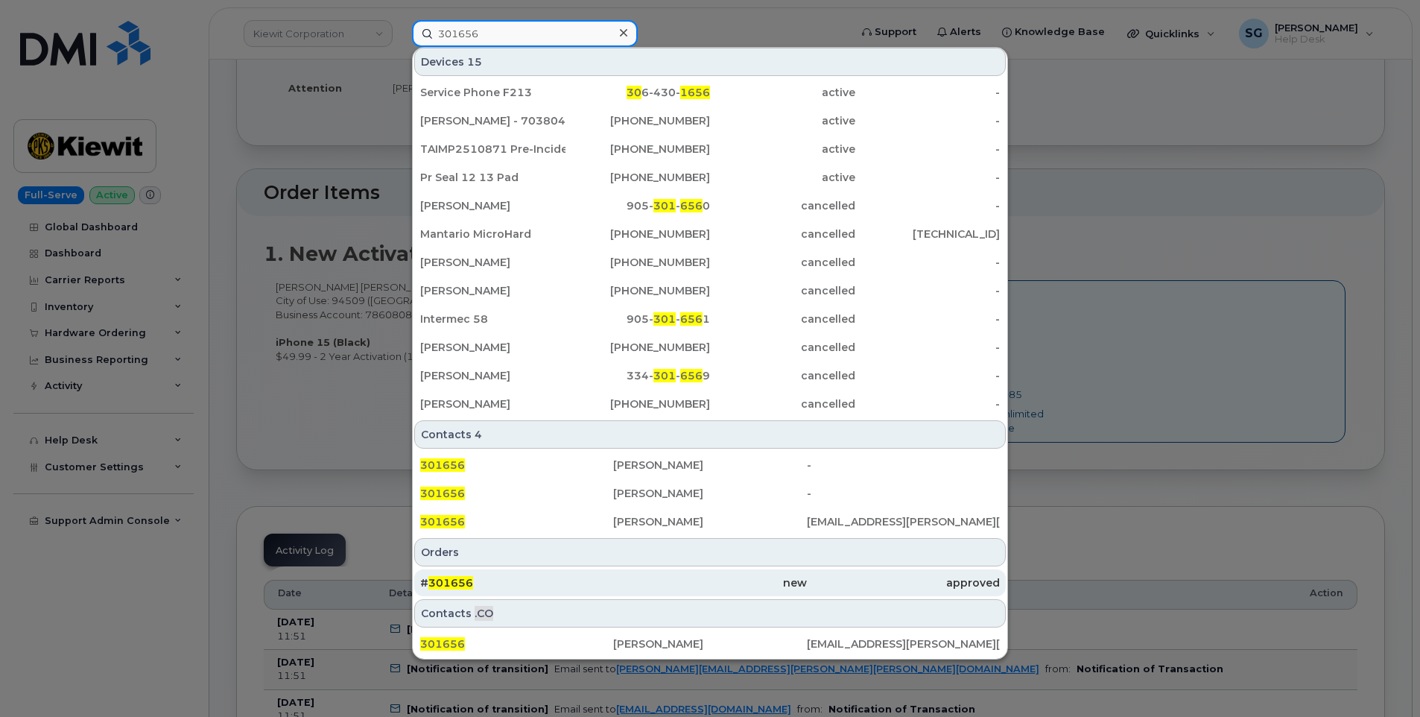
type input "301656"
click at [555, 577] on div "# 301656" at bounding box center [516, 582] width 193 height 15
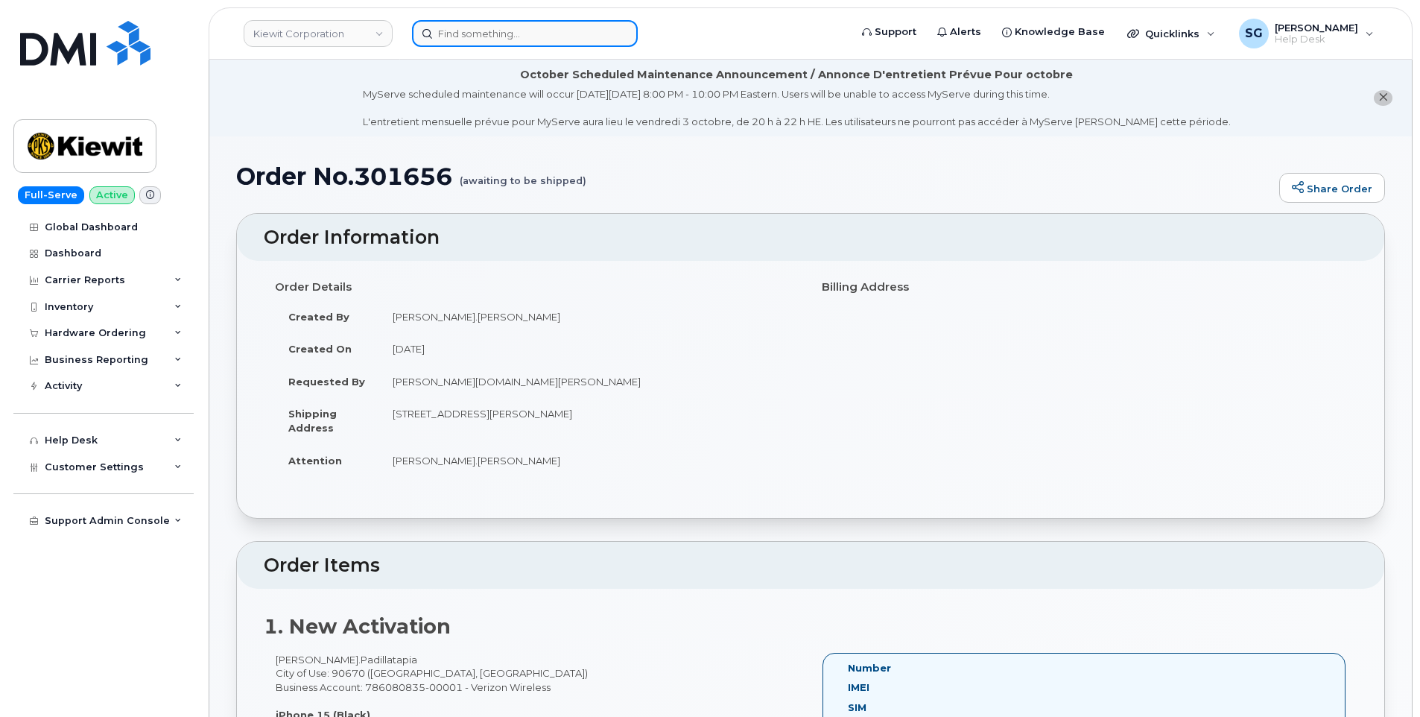
click at [518, 31] on input at bounding box center [525, 33] width 226 height 27
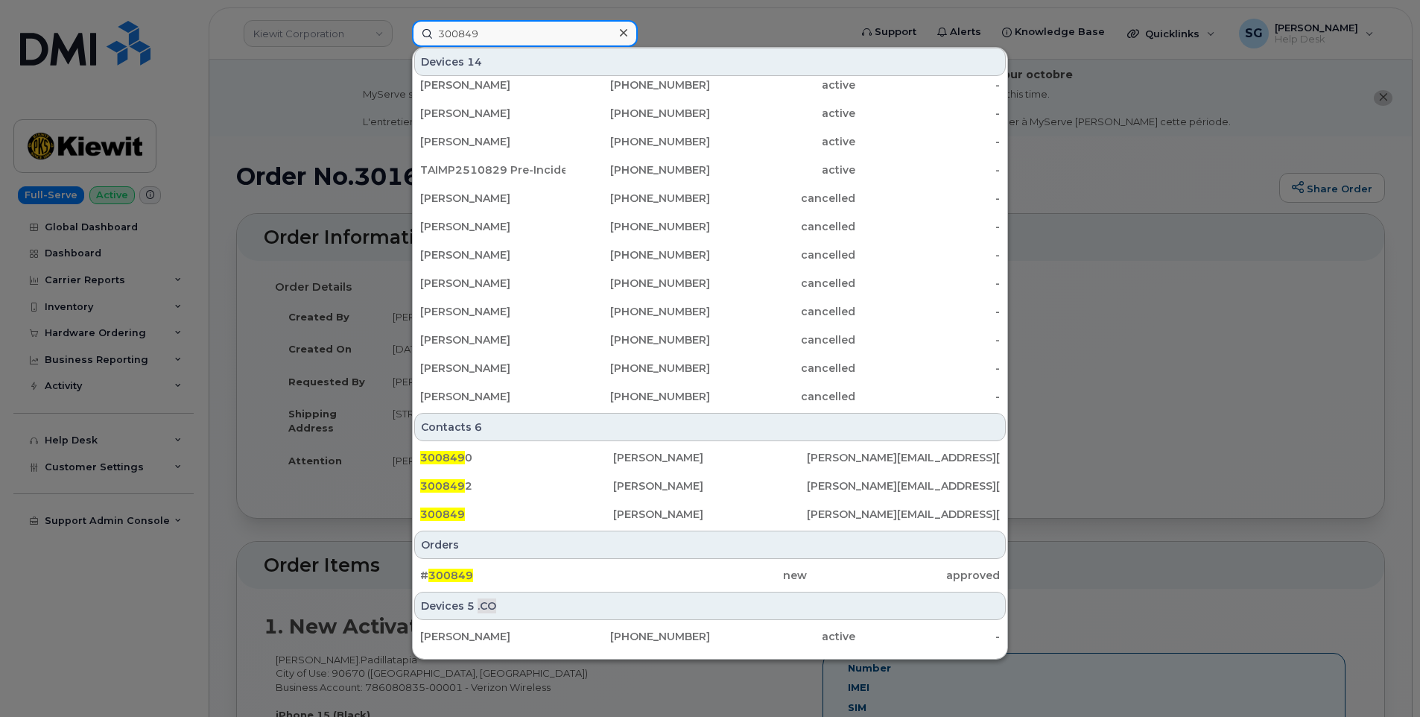
scroll to position [176, 0]
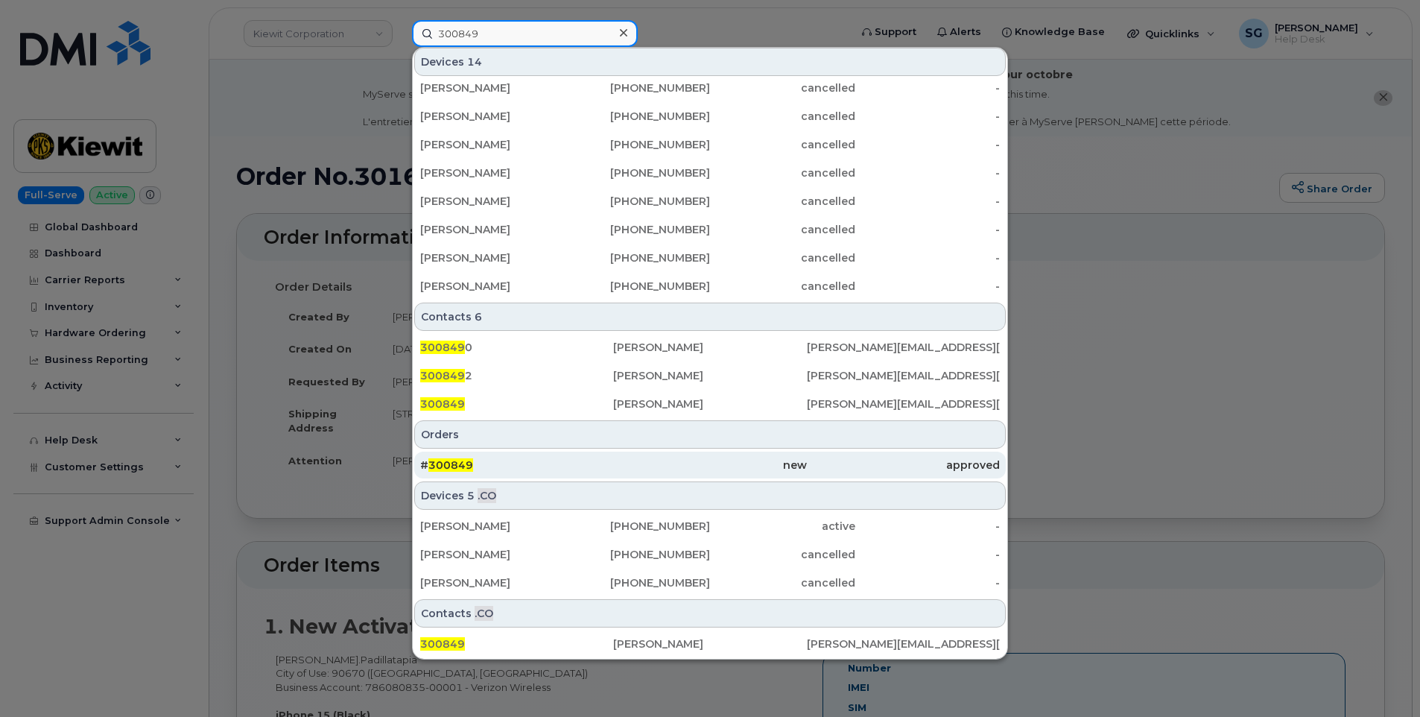
type input "300849"
click at [600, 471] on div "# 300849" at bounding box center [516, 464] width 193 height 15
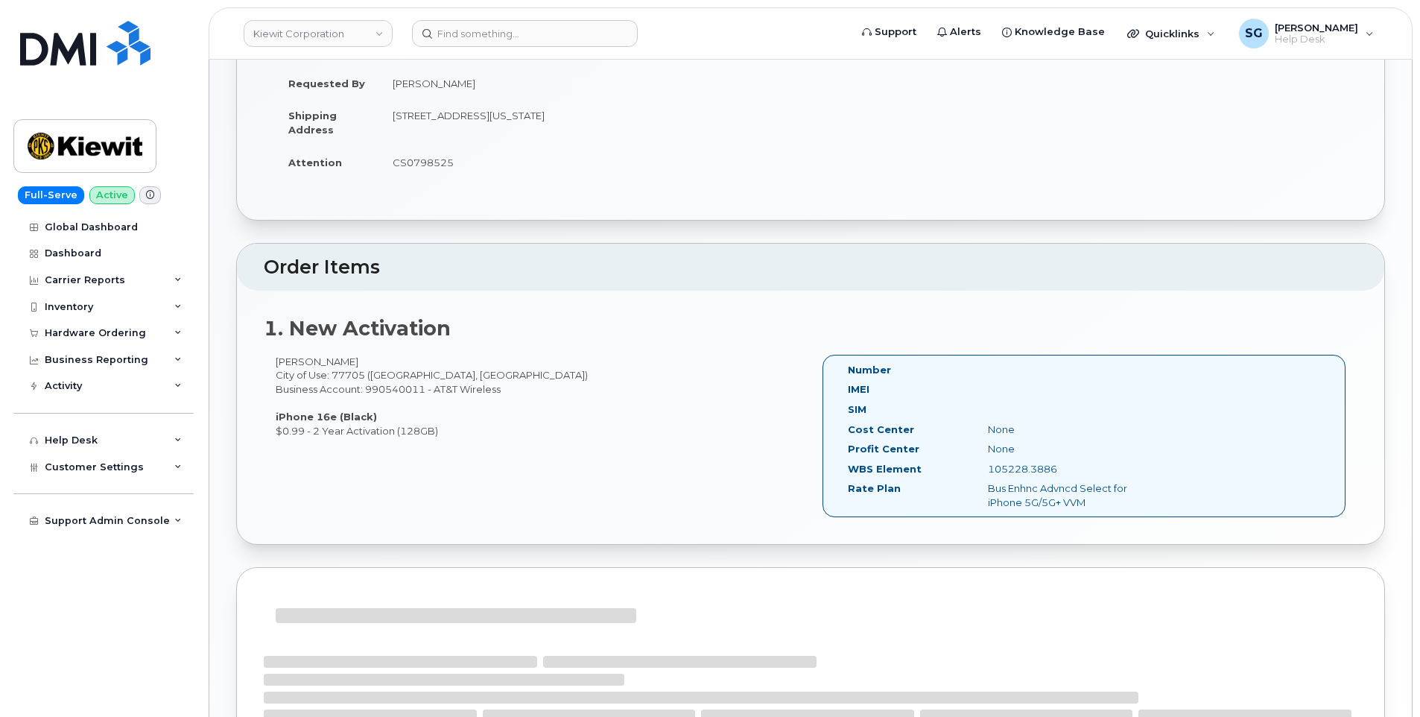
scroll to position [375, 0]
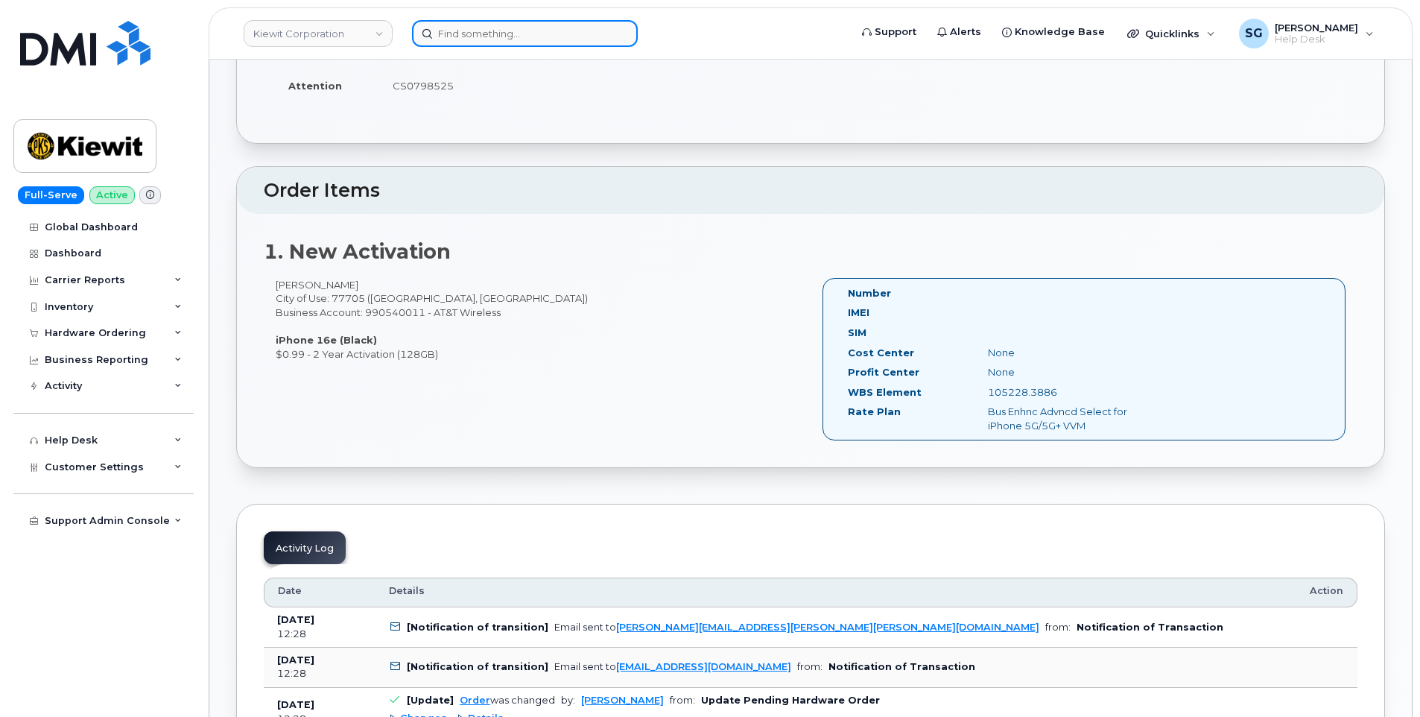
click at [480, 41] on input at bounding box center [525, 33] width 226 height 27
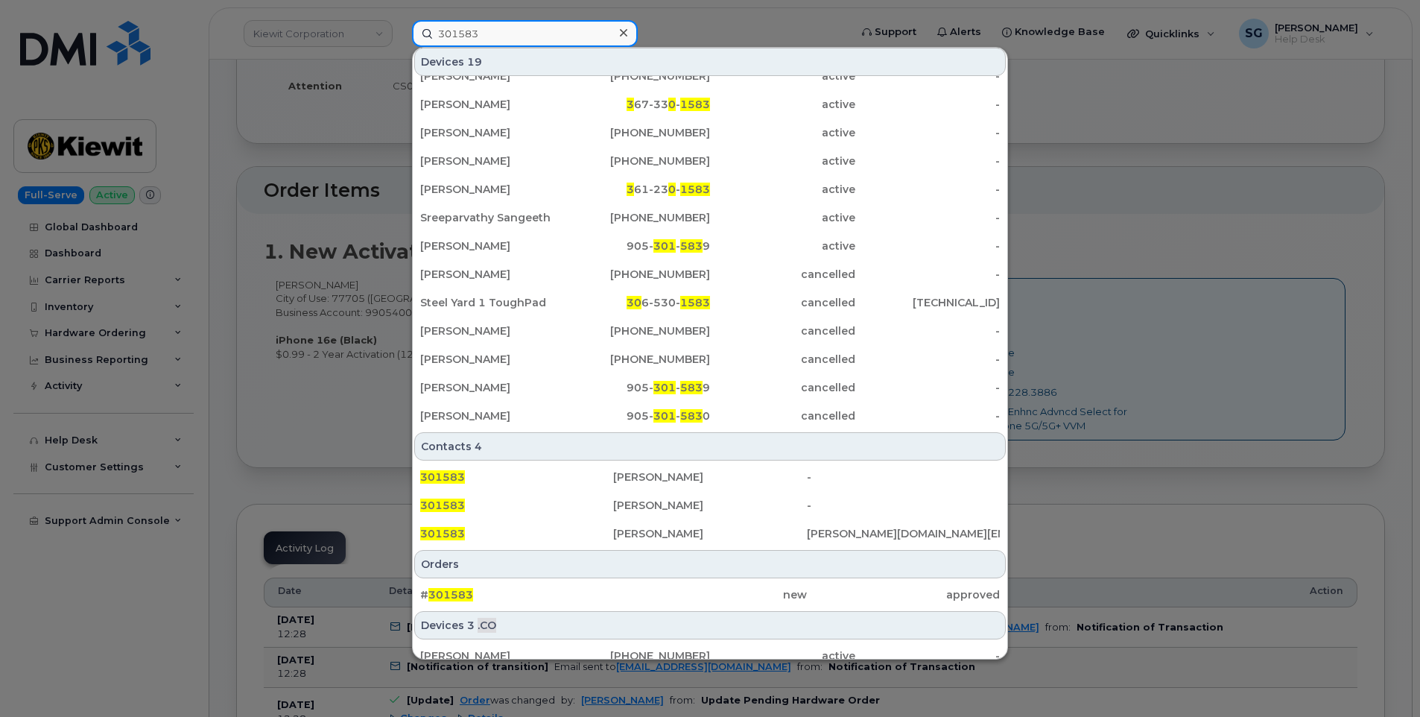
scroll to position [298, 0]
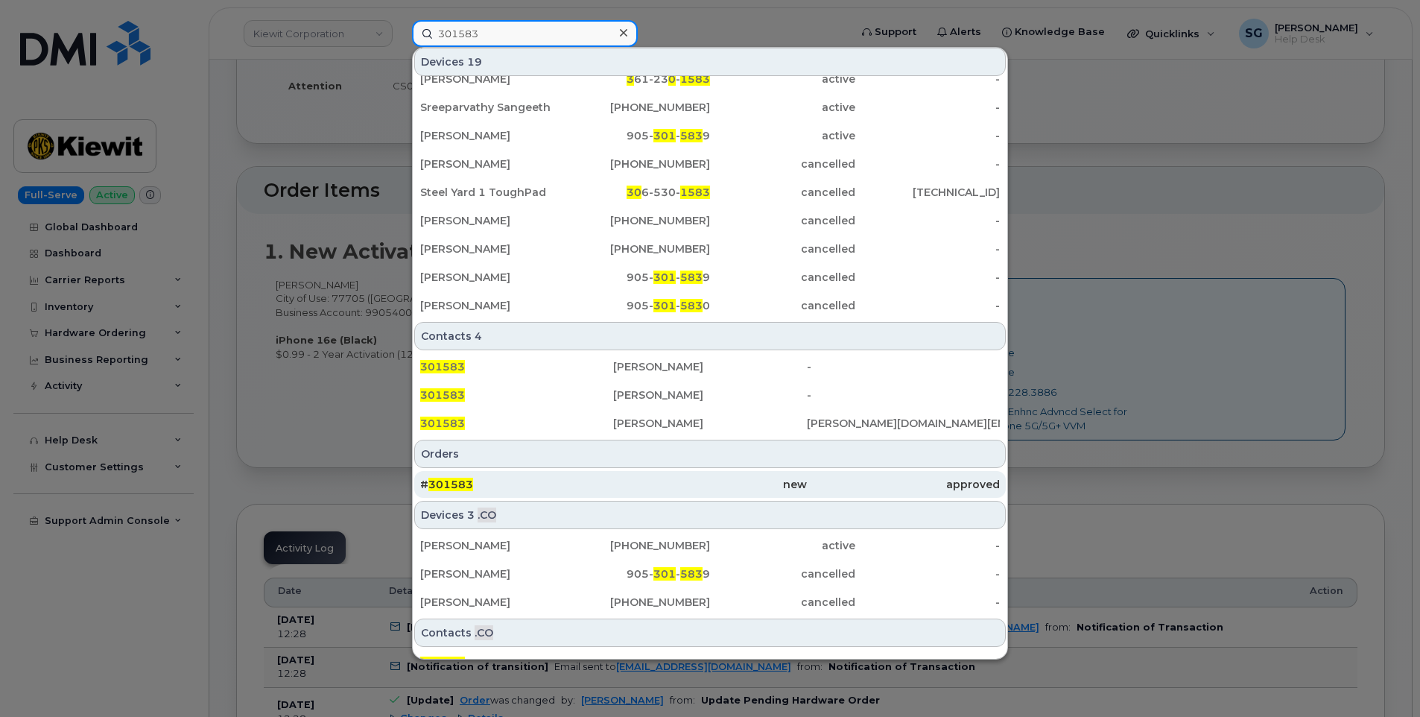
type input "301583"
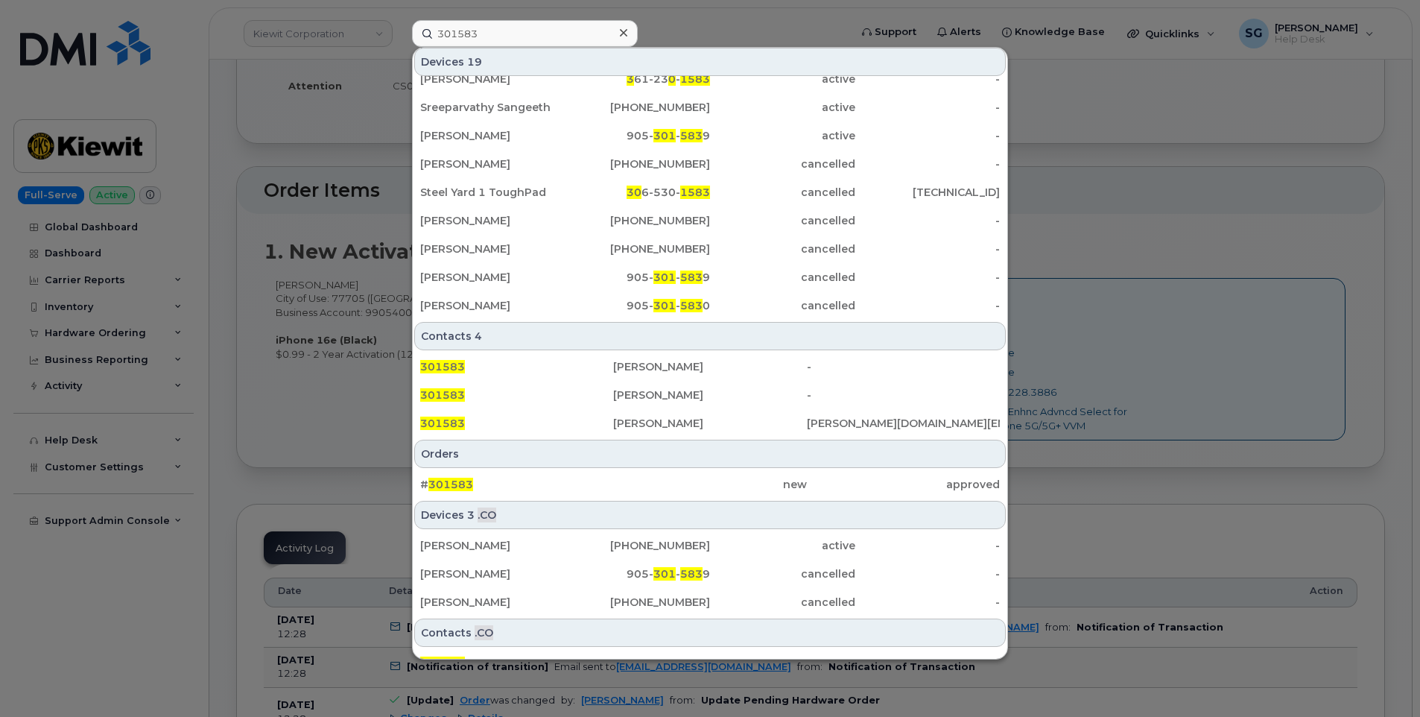
drag, startPoint x: 585, startPoint y: 473, endPoint x: 1030, endPoint y: 472, distance: 445.6
click at [585, 473] on div "# 301583" at bounding box center [516, 484] width 193 height 27
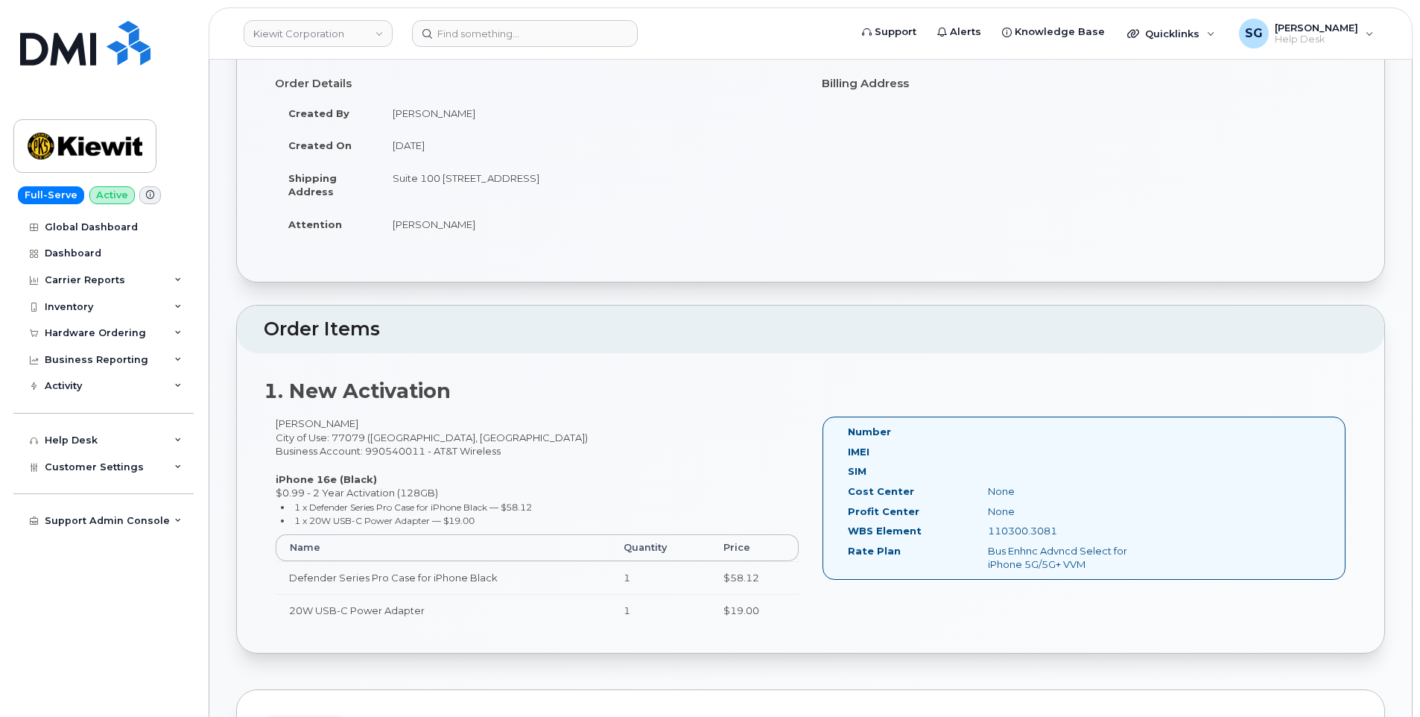
scroll to position [224, 0]
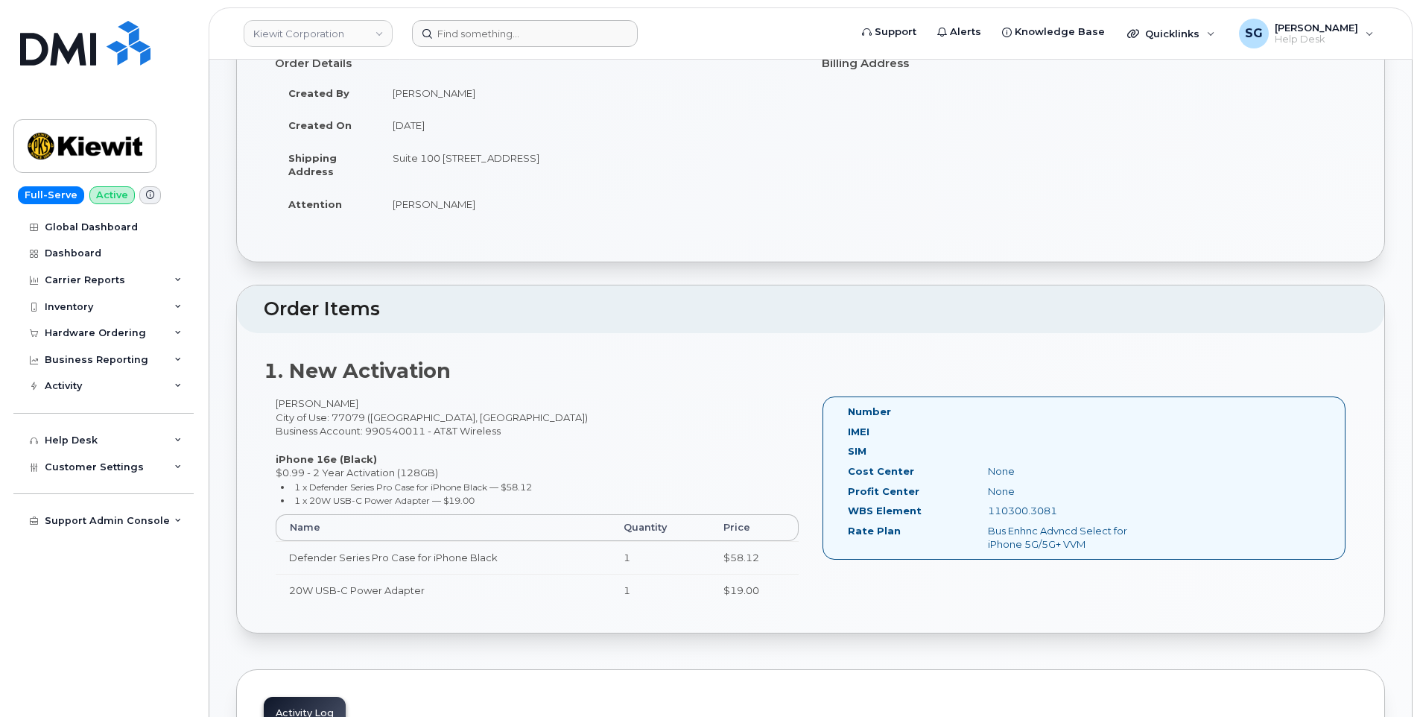
drag, startPoint x: 459, startPoint y: 48, endPoint x: 463, endPoint y: 37, distance: 12.5
click at [460, 47] on header "[PERSON_NAME] Corporation Support Alerts Knowledge Base Quicklinks Suspend / Ca…" at bounding box center [811, 33] width 1204 height 52
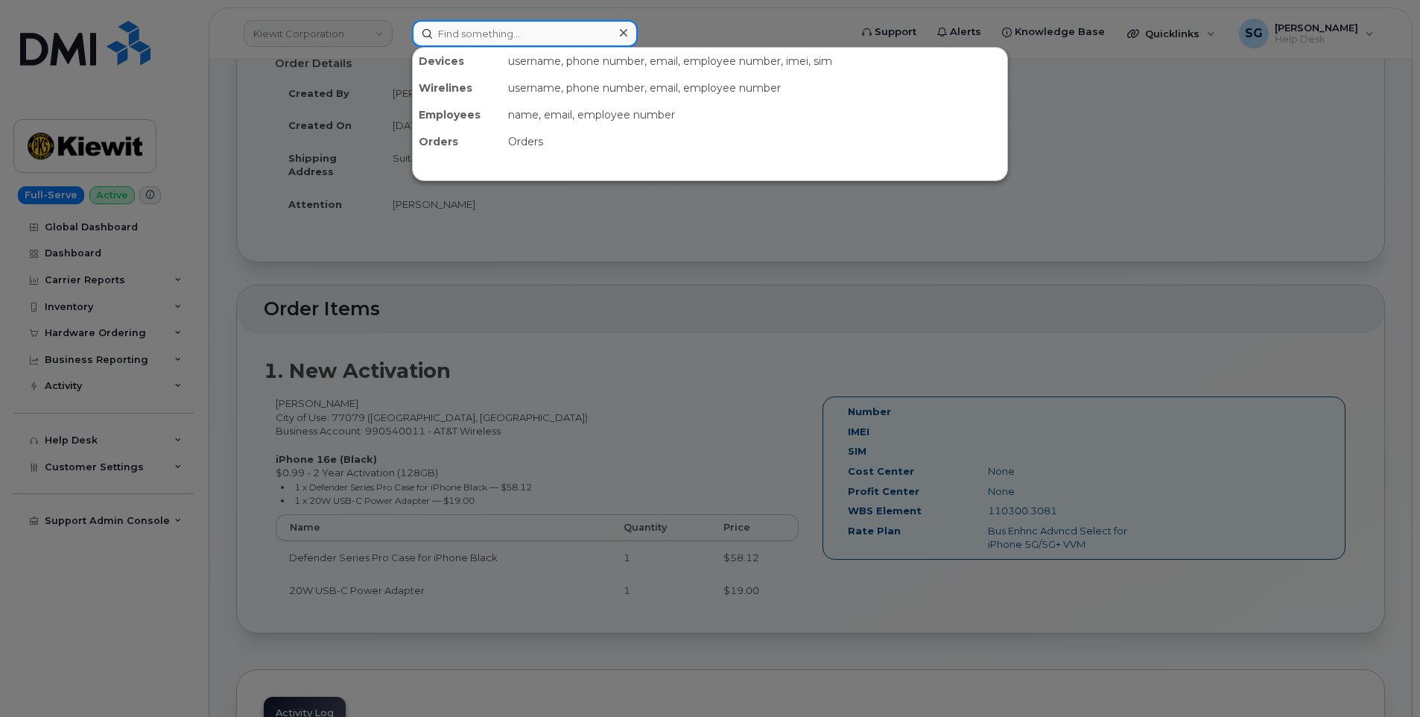
click at [463, 37] on input at bounding box center [525, 33] width 226 height 27
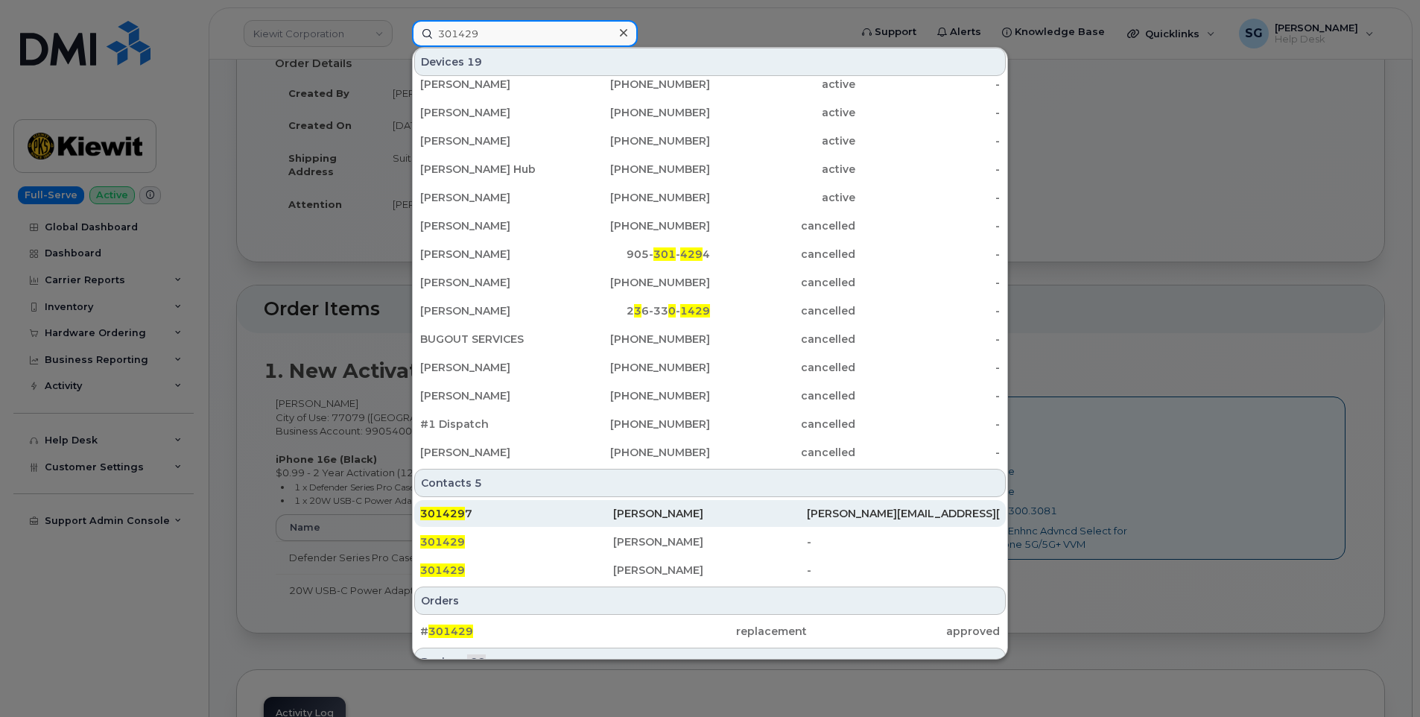
scroll to position [261, 0]
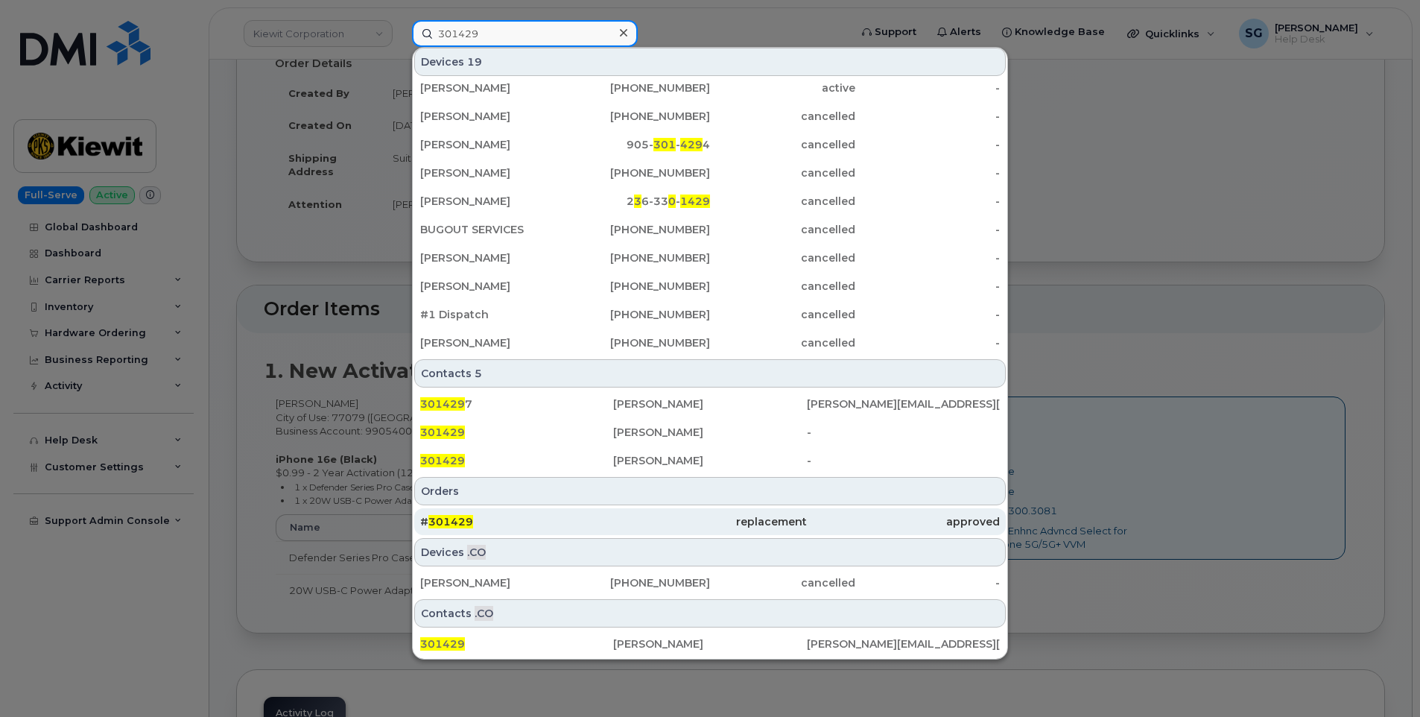
type input "301429"
click at [566, 509] on div "# 301429" at bounding box center [516, 521] width 193 height 27
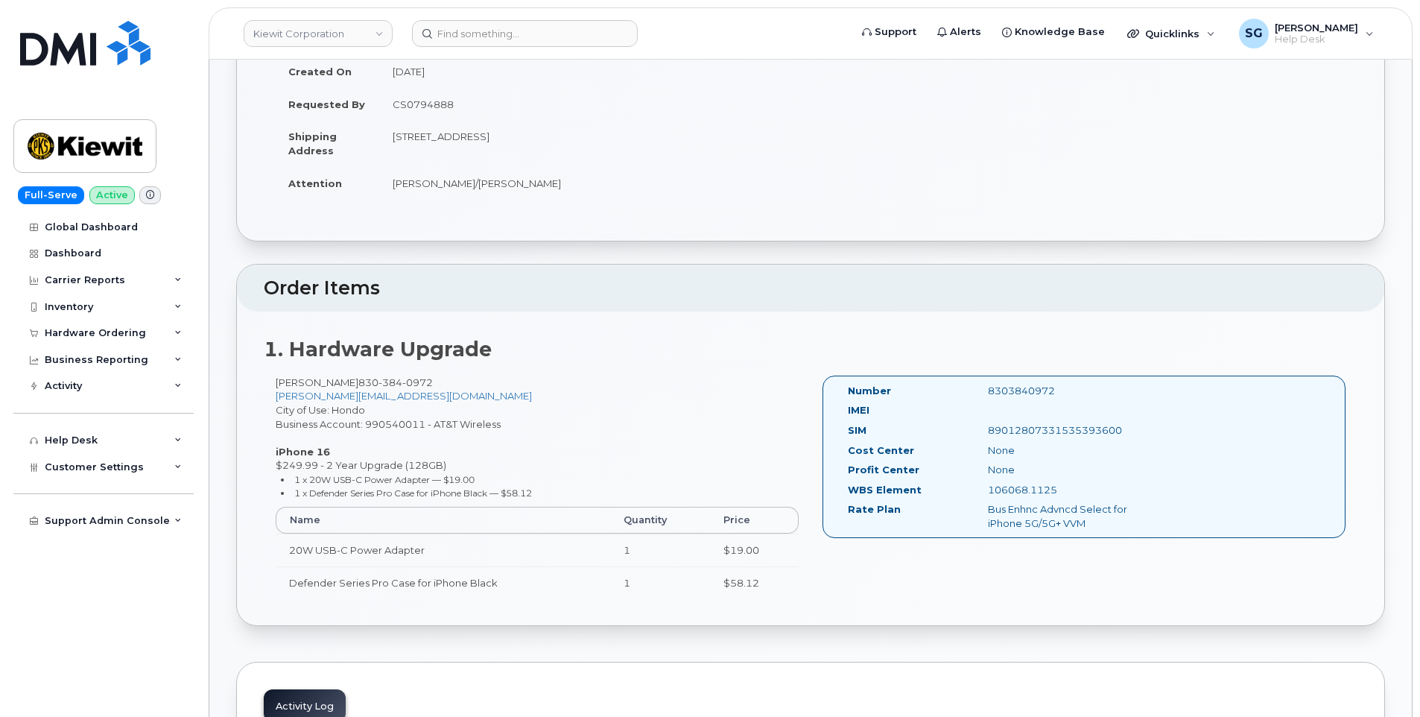
scroll to position [298, 0]
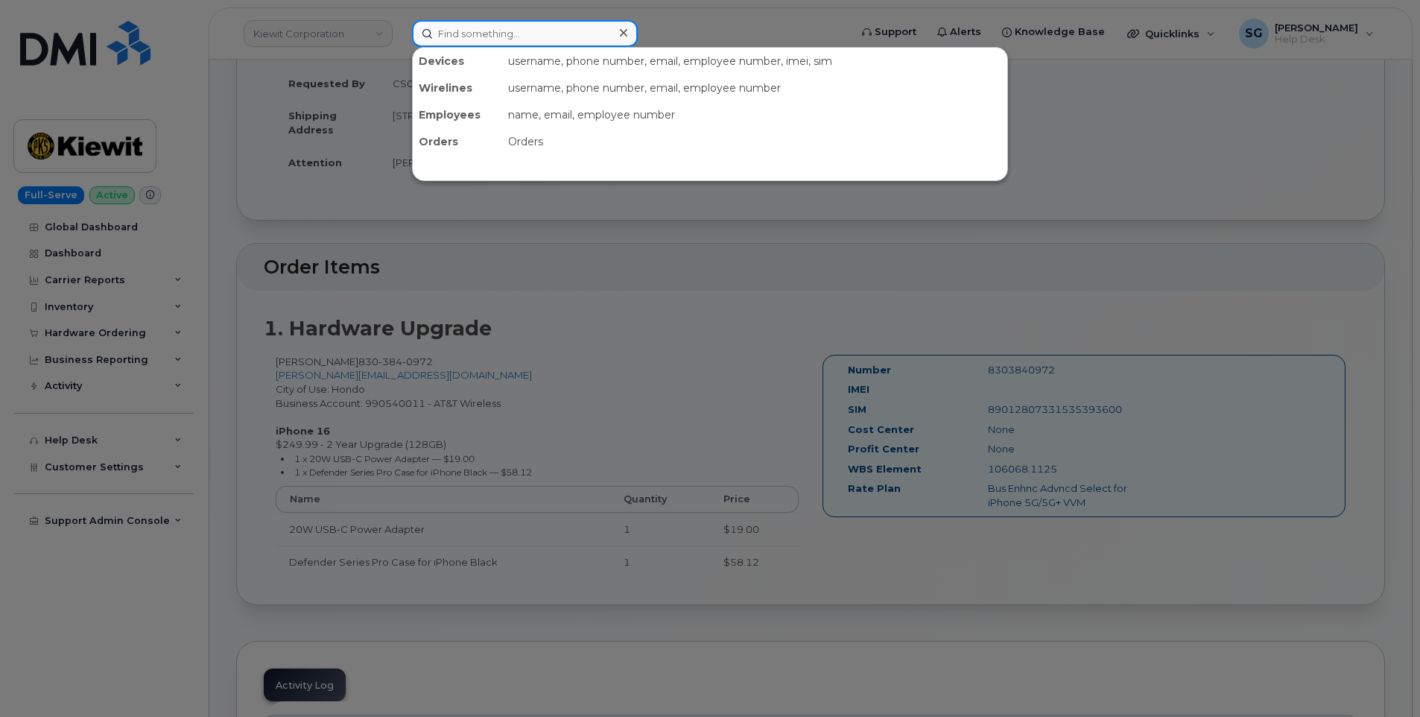
click at [623, 36] on div at bounding box center [525, 33] width 226 height 27
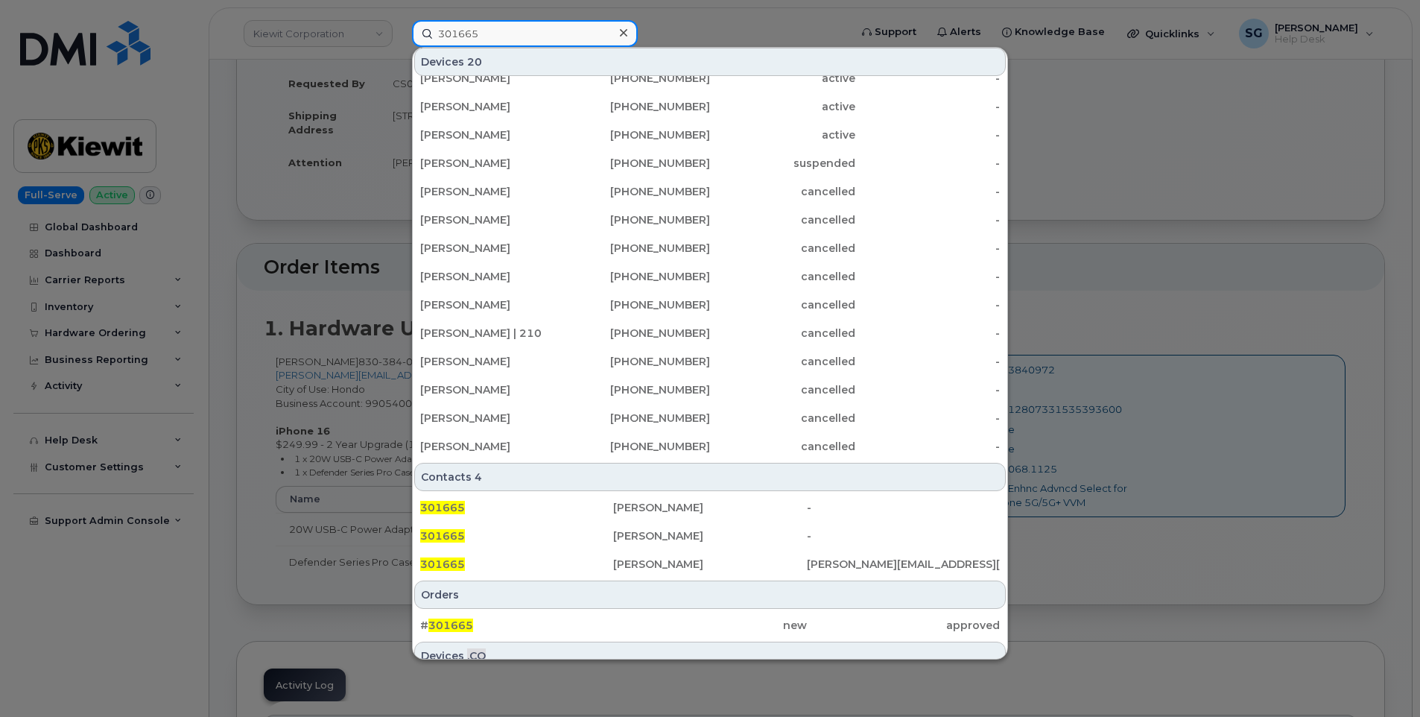
scroll to position [289, 0]
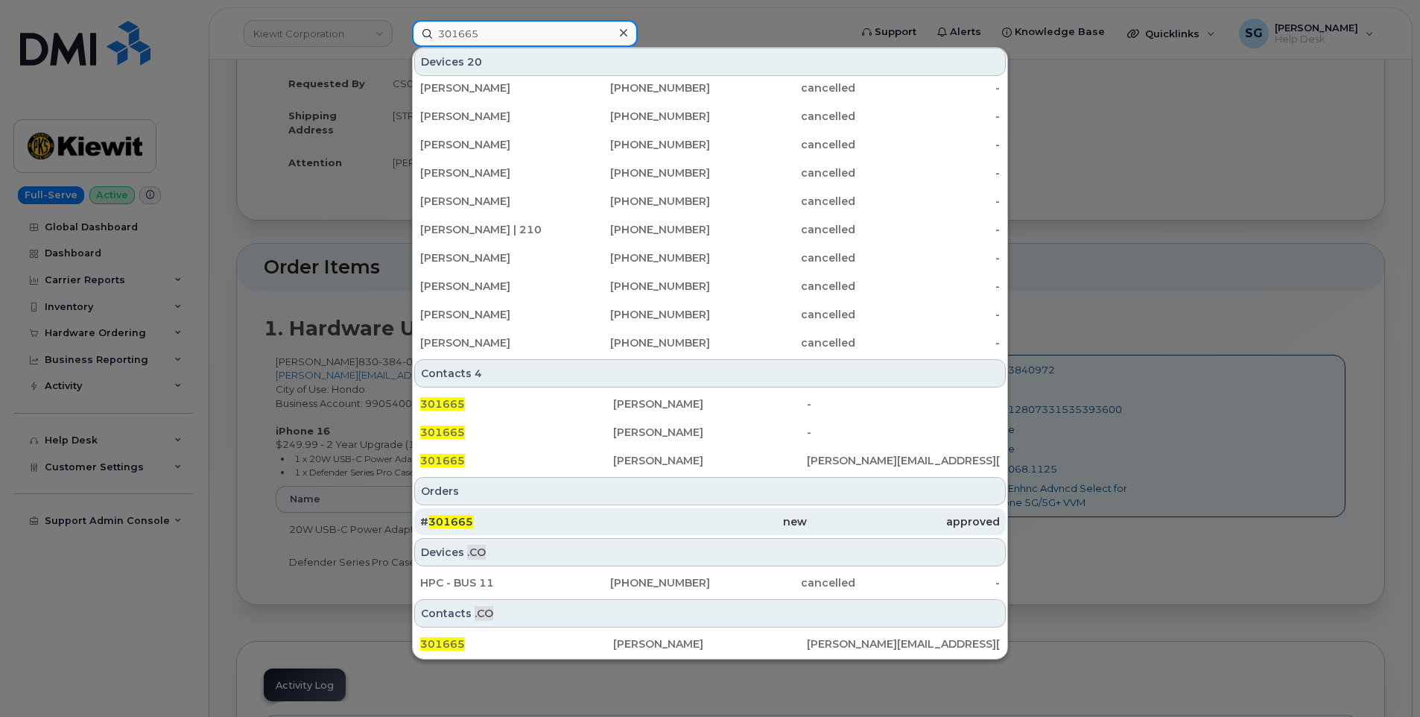
type input "301665"
click at [530, 521] on div "# 301665" at bounding box center [516, 521] width 193 height 15
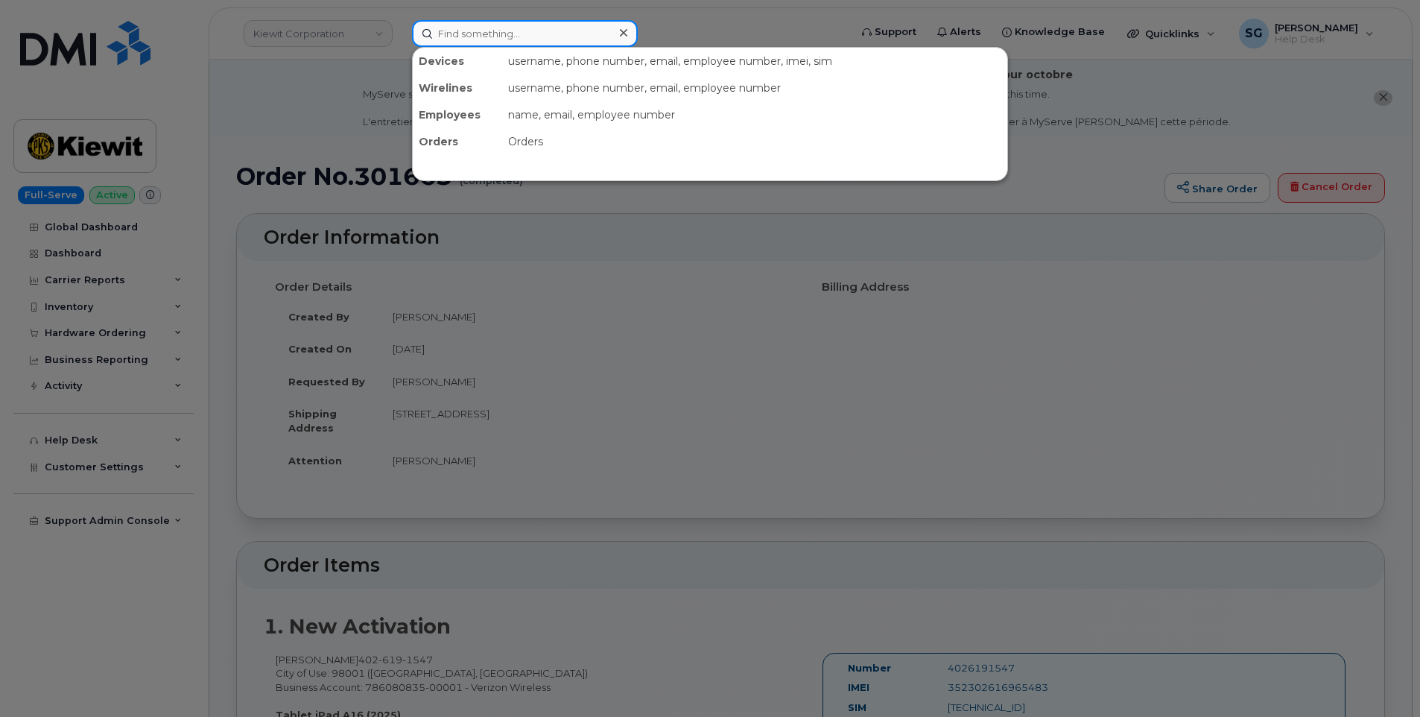
click at [522, 37] on input at bounding box center [525, 33] width 226 height 27
click at [568, 34] on input at bounding box center [525, 33] width 226 height 27
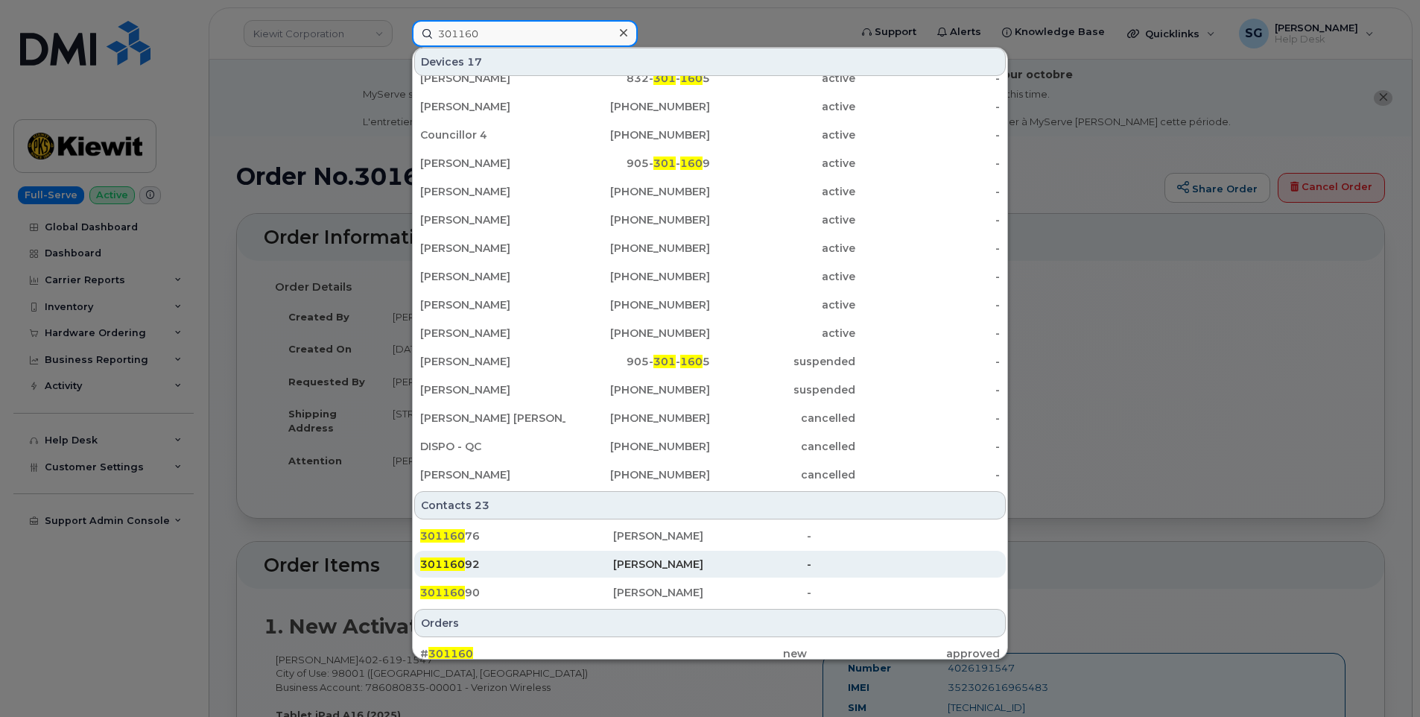
scroll to position [200, 0]
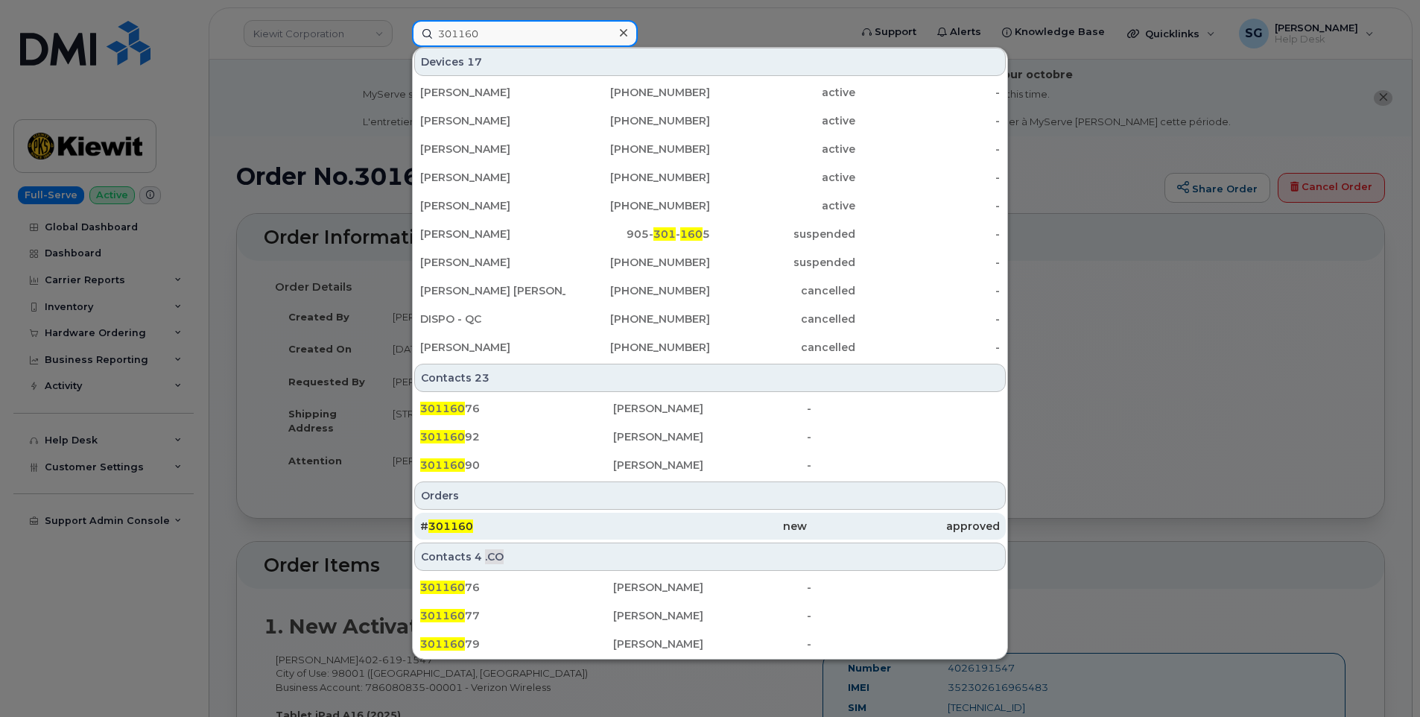
type input "301160"
click at [600, 518] on div "# 301160" at bounding box center [516, 526] width 193 height 27
